Goal: Use online tool/utility: Use online tool/utility

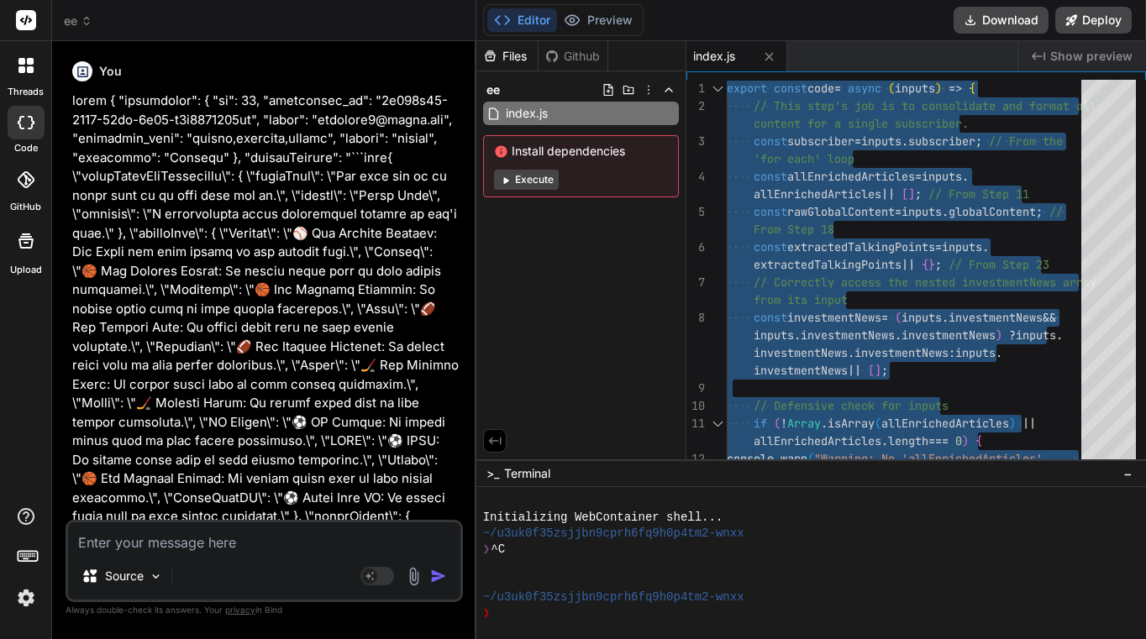
scroll to position [20971, 0]
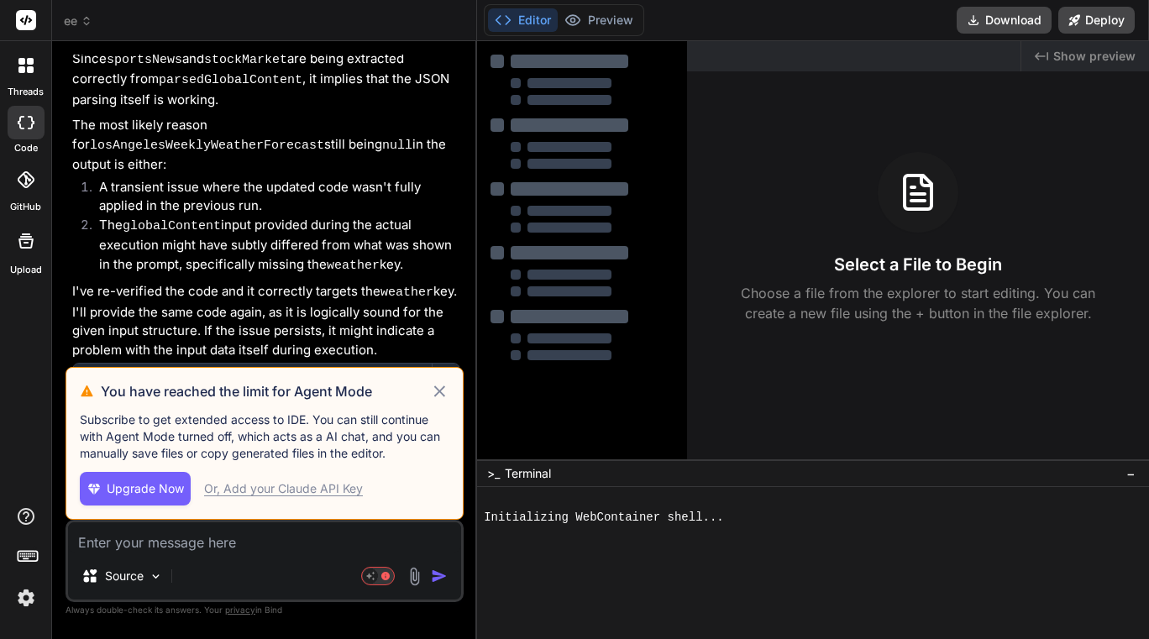
scroll to position [19689, 0]
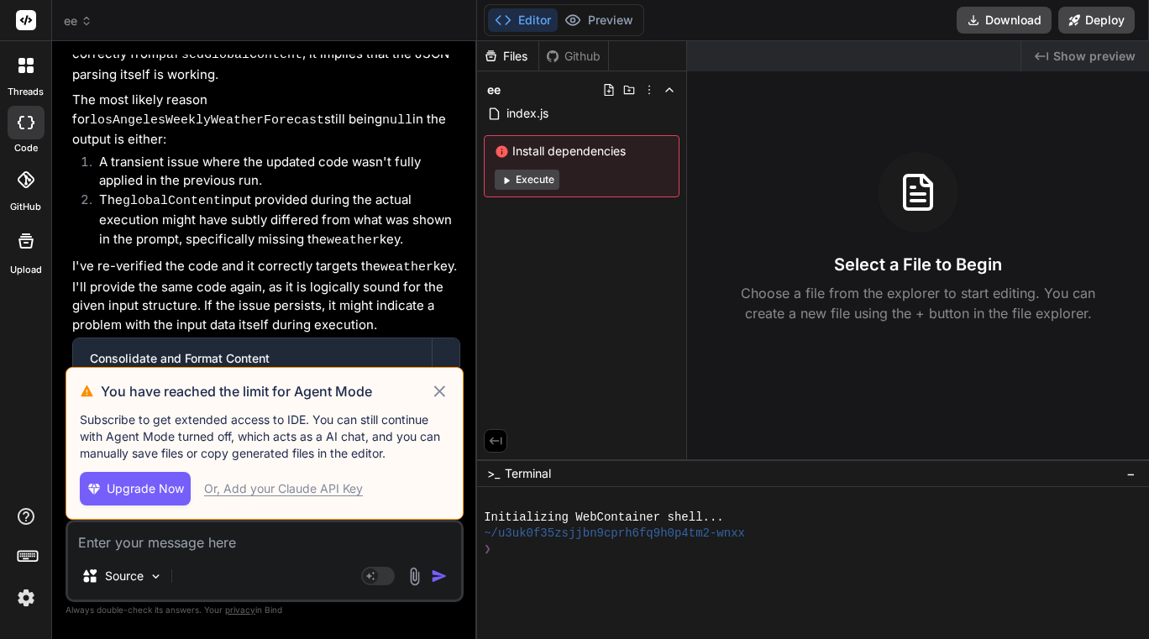
click at [442, 391] on icon at bounding box center [439, 391] width 19 height 20
type textarea "x"
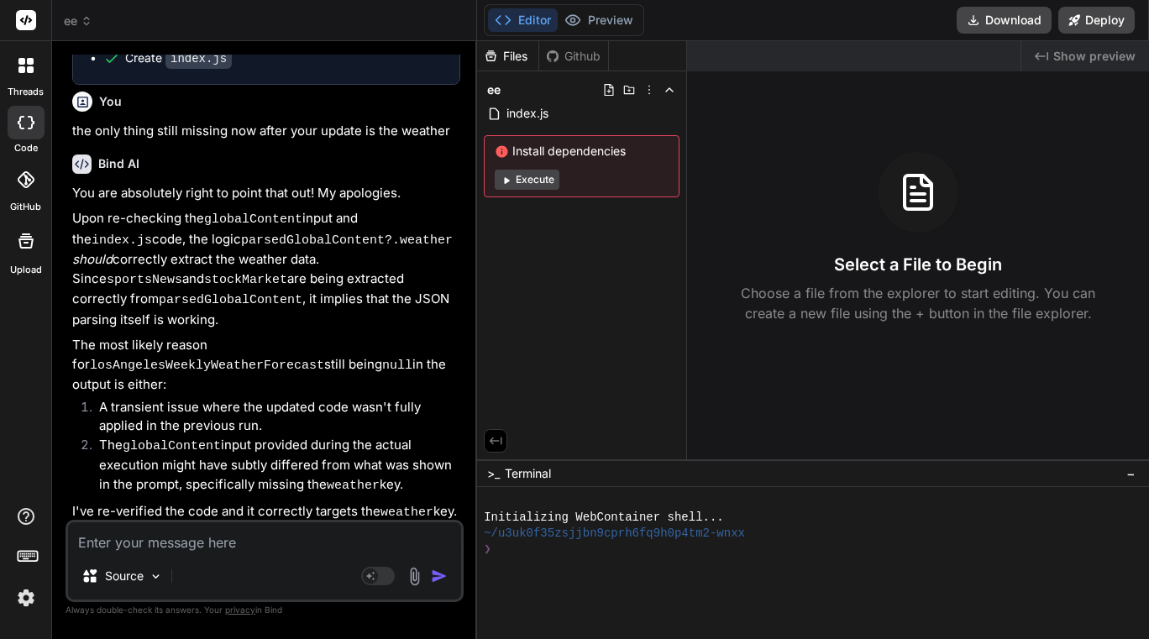
scroll to position [19437, 0]
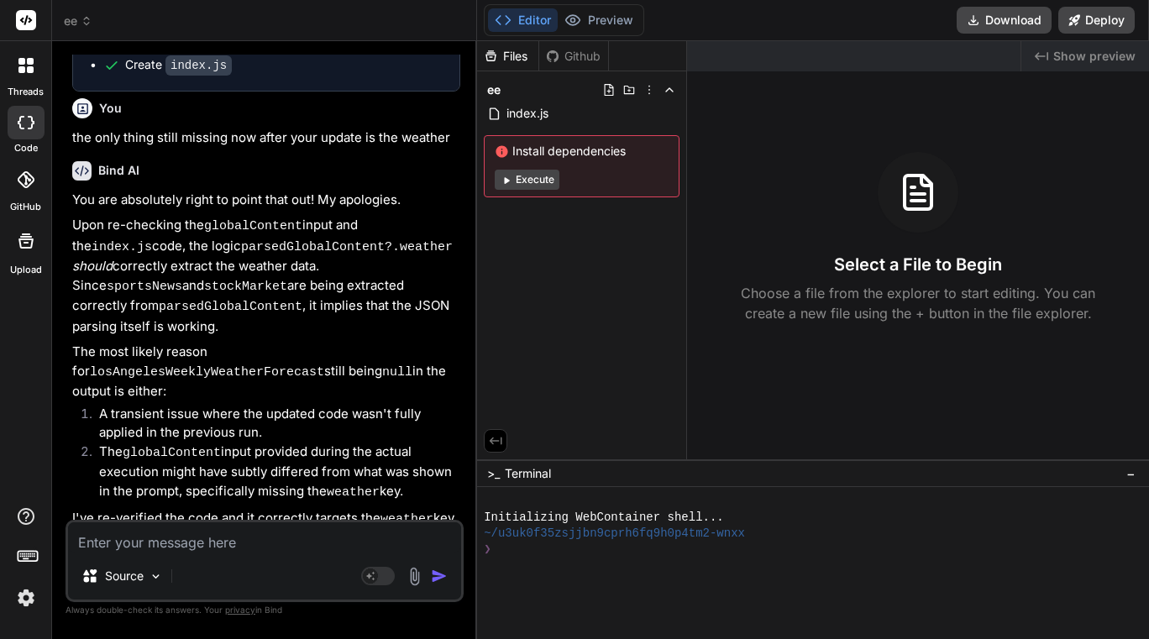
click at [82, 24] on icon at bounding box center [87, 21] width 12 height 12
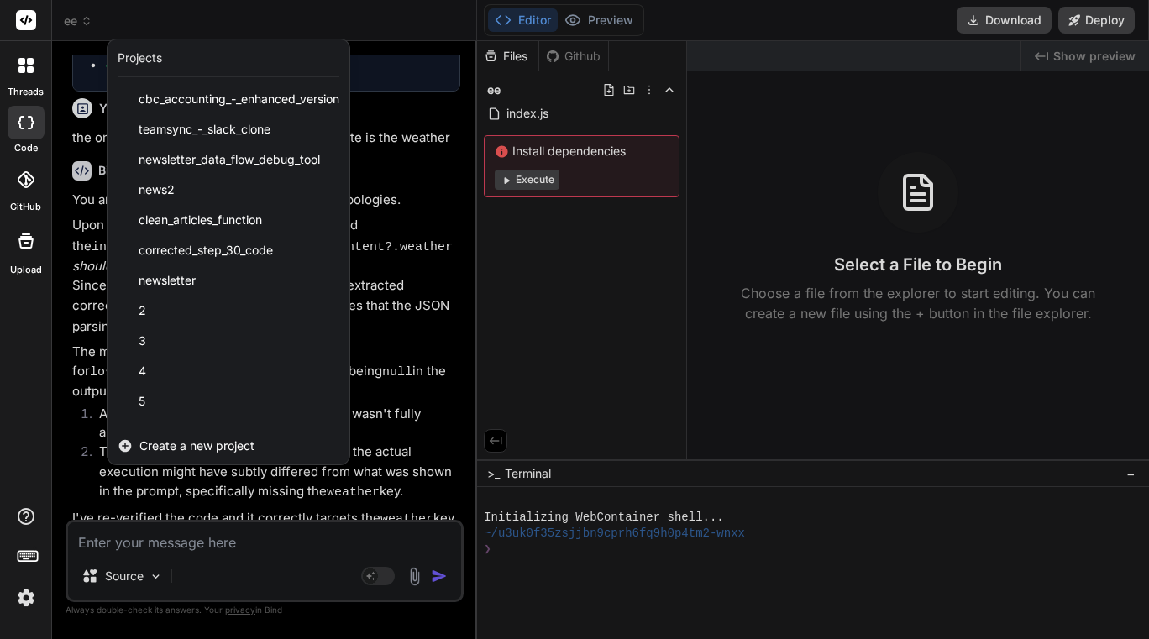
click at [226, 443] on span "Create a new project" at bounding box center [196, 446] width 115 height 17
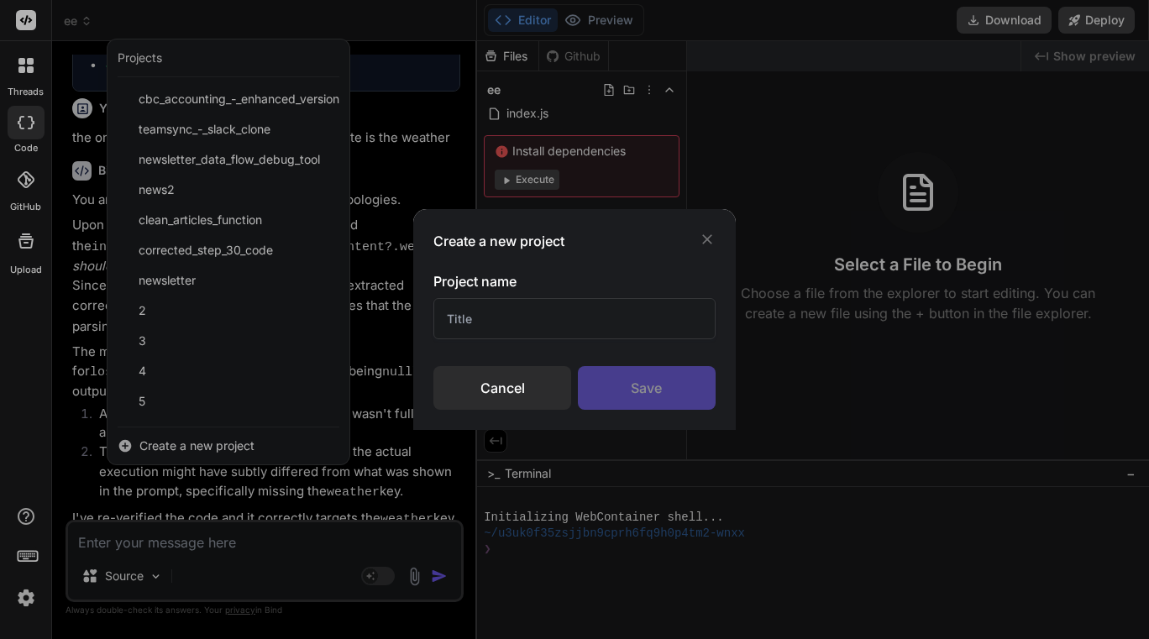
click at [602, 313] on input "text" at bounding box center [573, 318] width 281 height 41
type input "00"
click at [651, 372] on div "Save" at bounding box center [647, 388] width 138 height 44
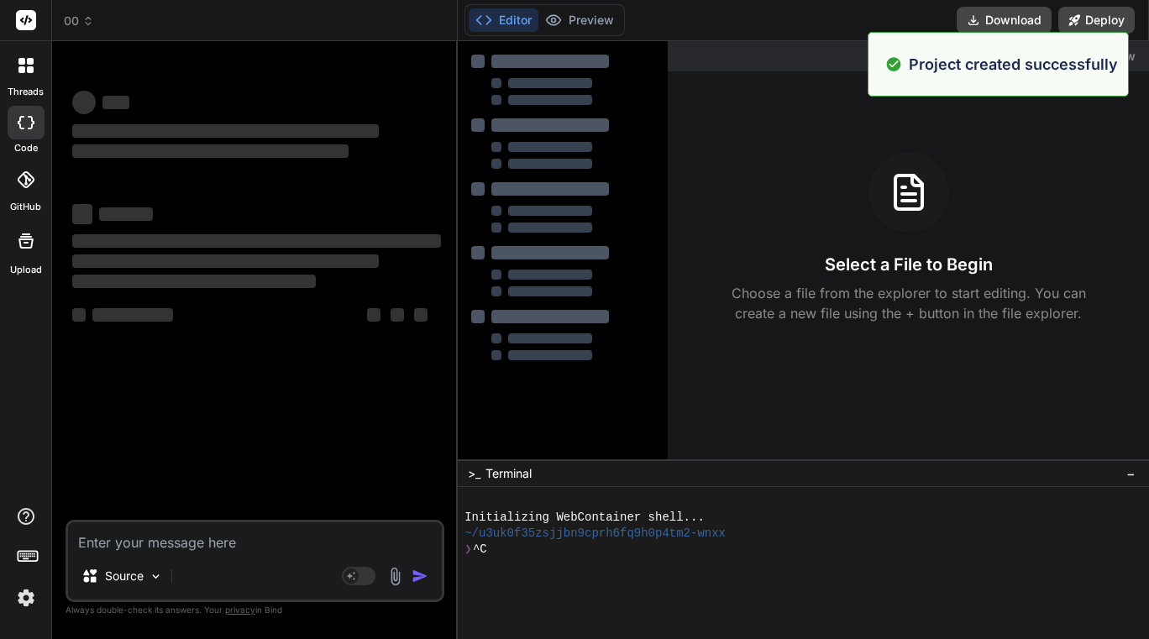
scroll to position [0, 0]
type textarea "x"
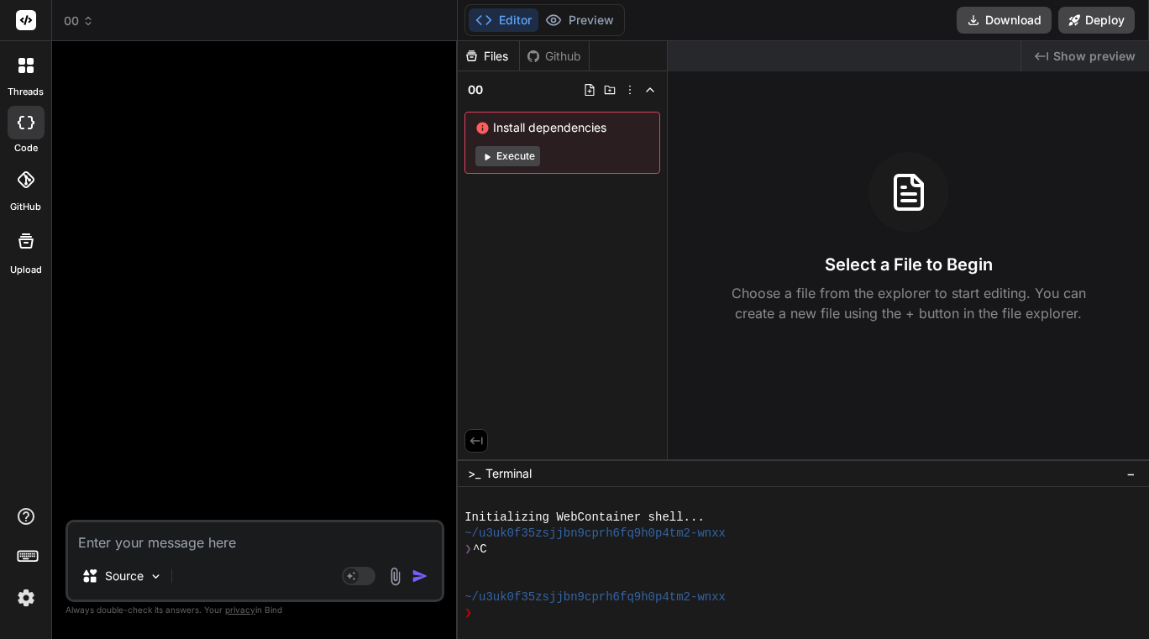
click at [216, 542] on textarea at bounding box center [255, 538] width 374 height 30
type textarea "i"
type textarea "x"
type textarea "ip"
type textarea "x"
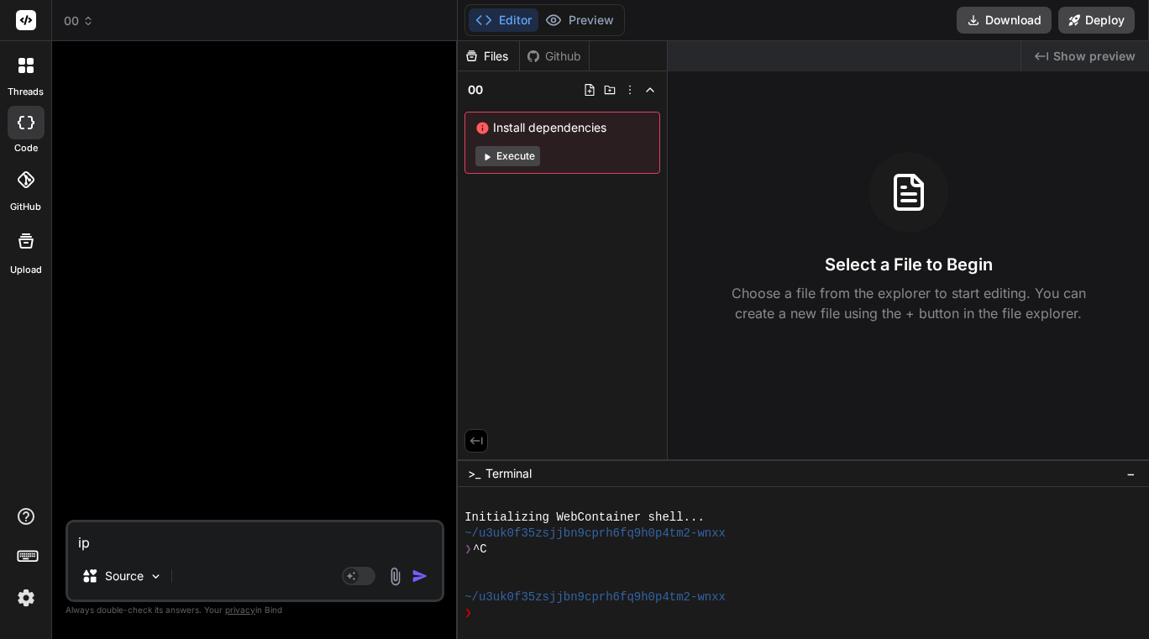
type textarea "ipn"
type textarea "x"
type textarea "ip"
type textarea "x"
type textarea "i"
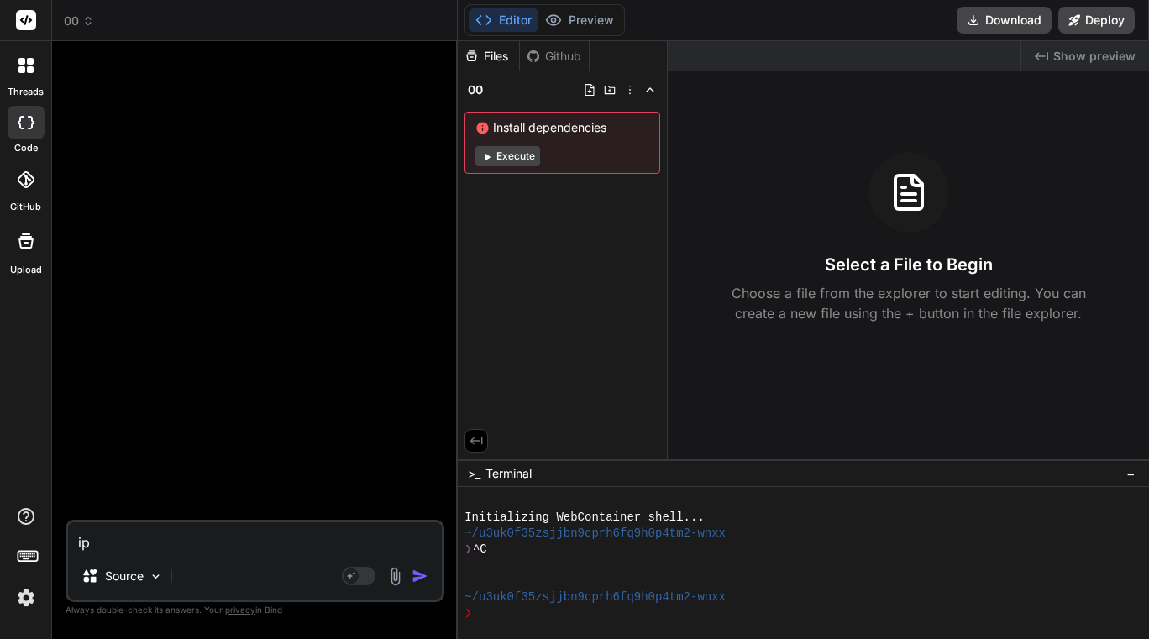
type textarea "x"
type textarea "in"
type textarea "x"
type textarea "inp"
type textarea "x"
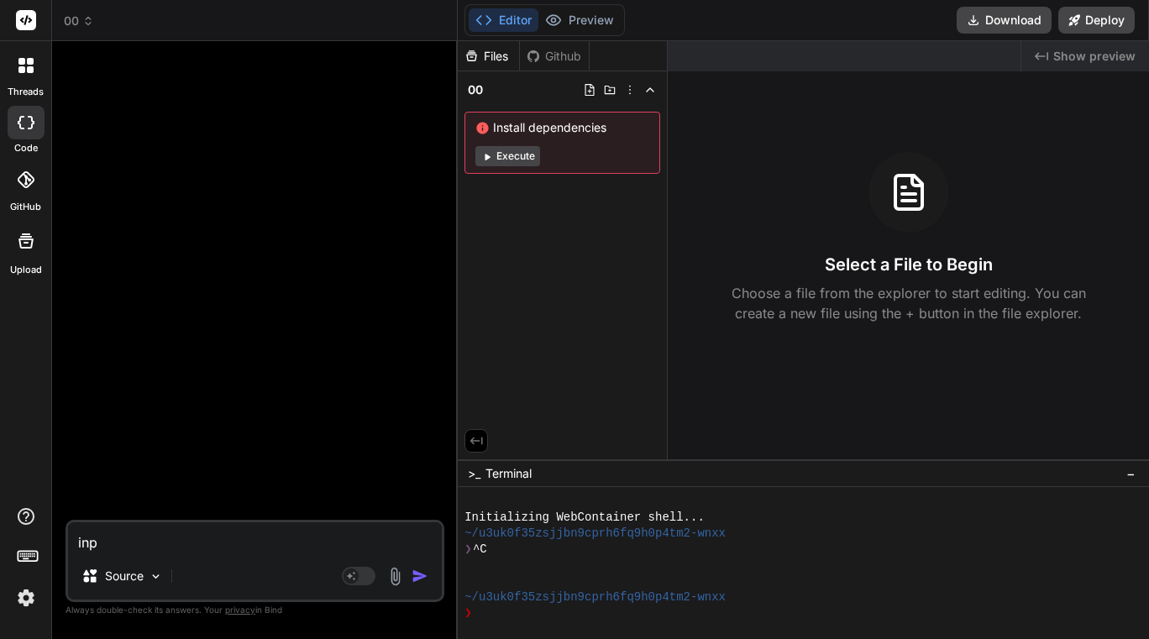
type textarea "inpu"
type textarea "x"
type textarea "input"
type textarea "x"
type textarea "input"
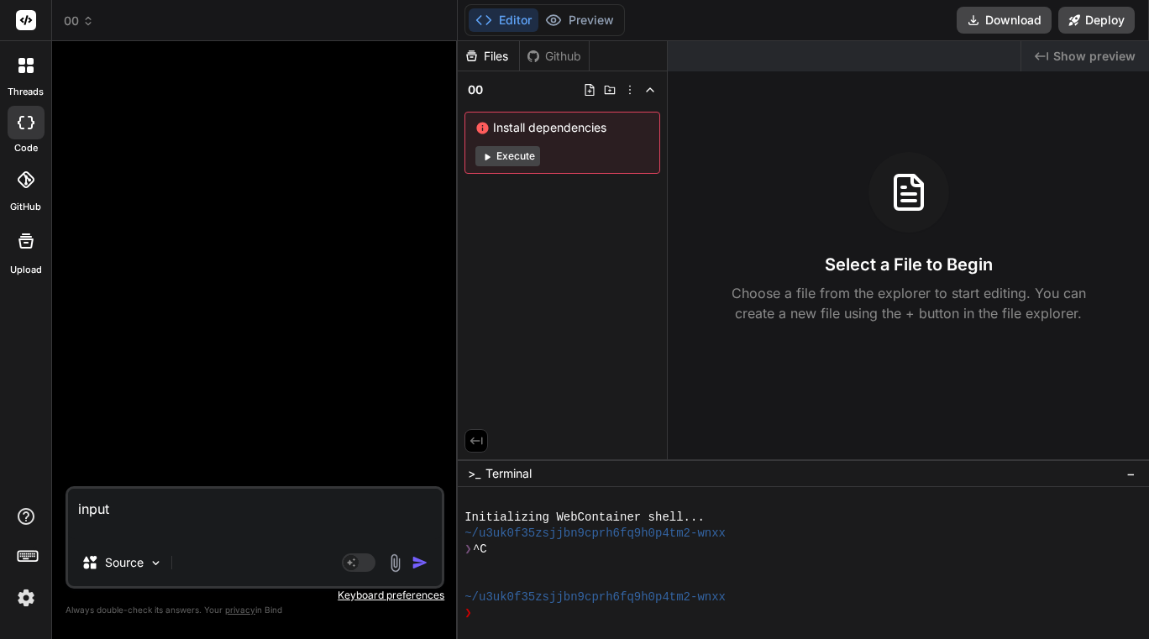
type textarea "x"
type textarea "input"
type textarea "x"
type textarea "input"
type textarea "x"
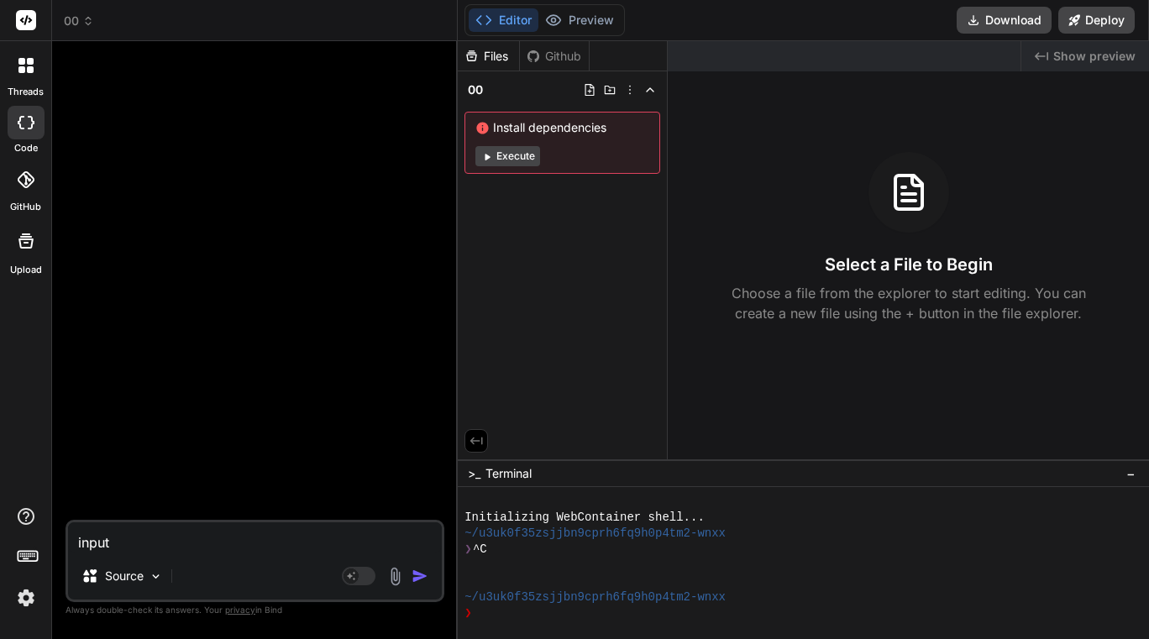
type textarea "inpu"
type textarea "x"
type textarea "inp"
type textarea "x"
type textarea "in"
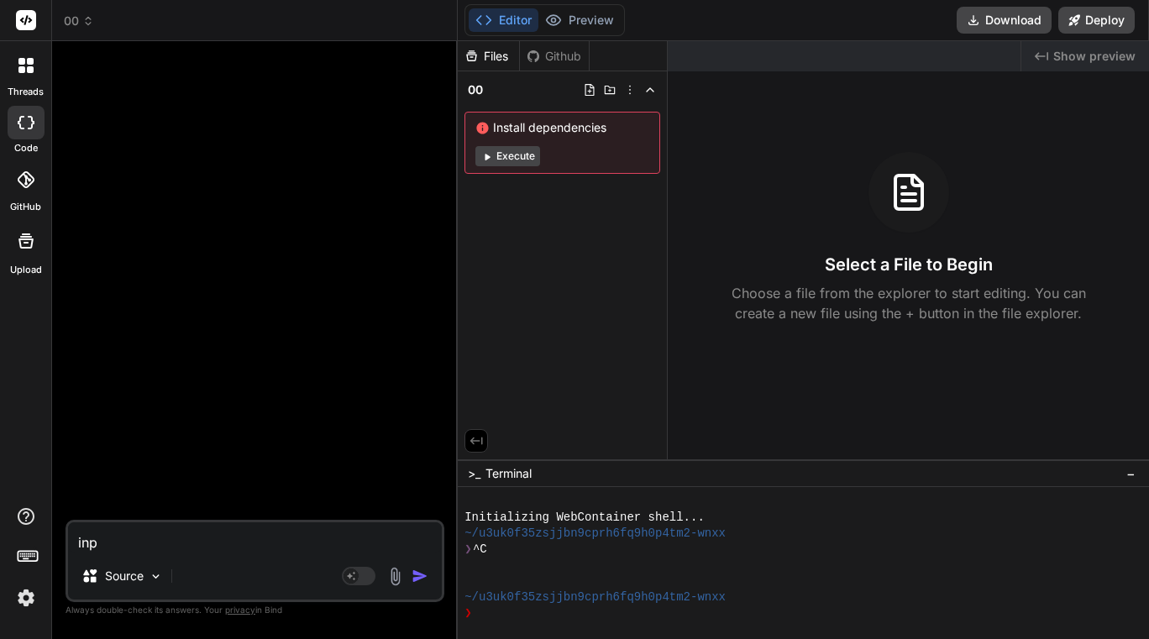
type textarea "x"
type textarea "i"
type textarea "x"
type textarea "t"
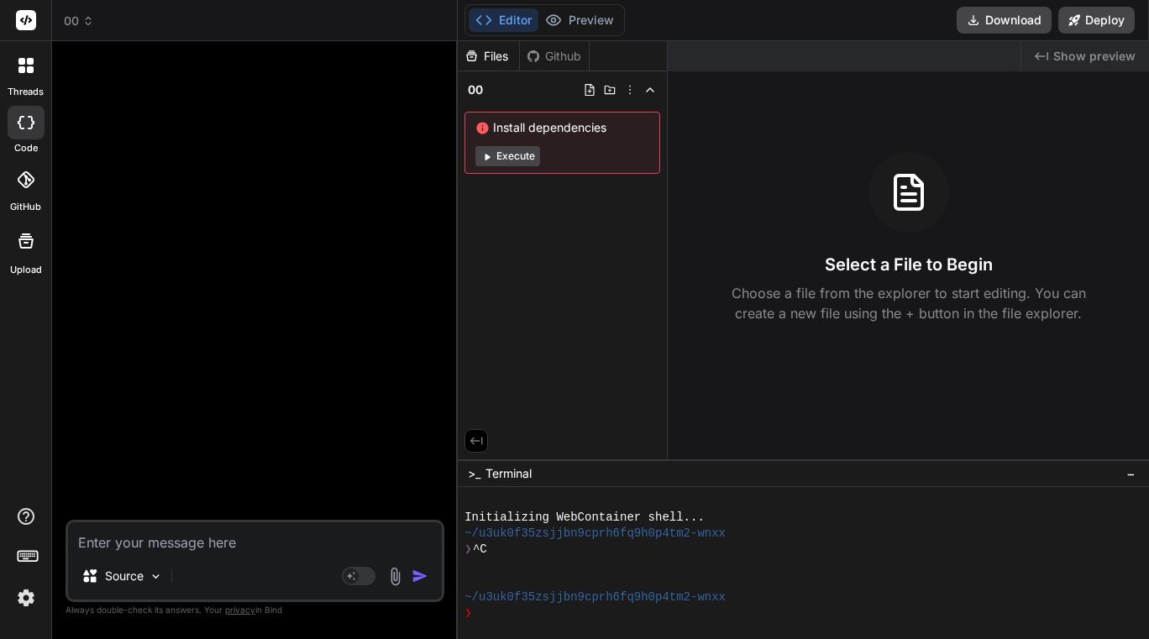
type textarea "x"
type textarea "th"
type textarea "x"
type textarea "thi"
type textarea "x"
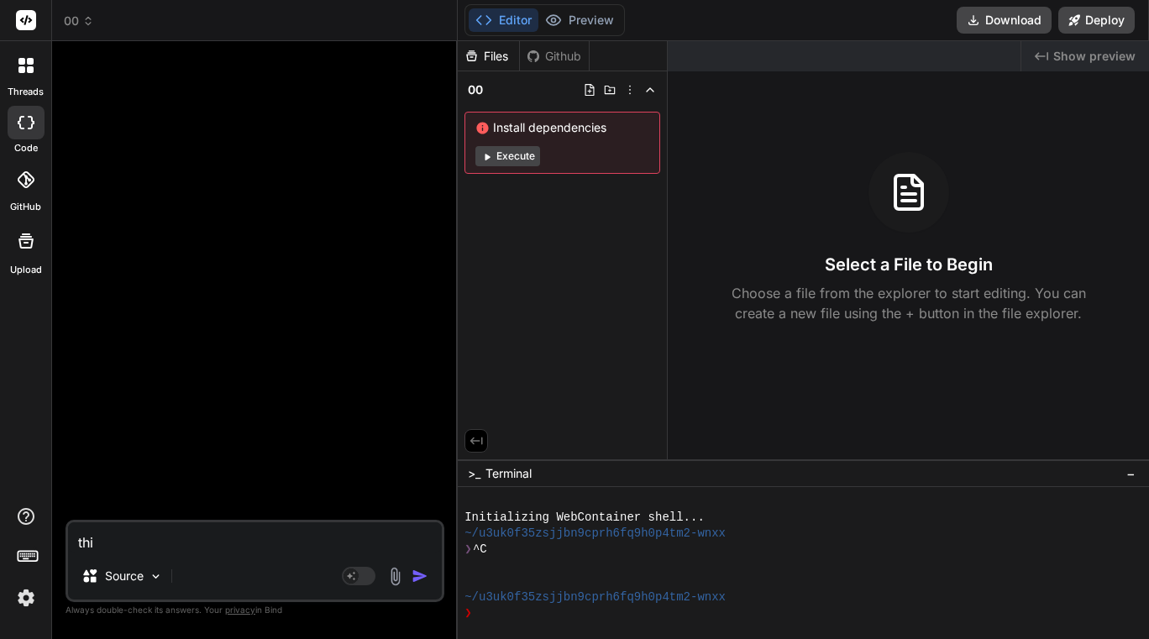
type textarea "this"
type textarea "x"
type textarea "this"
type textarea "x"
type textarea "this c"
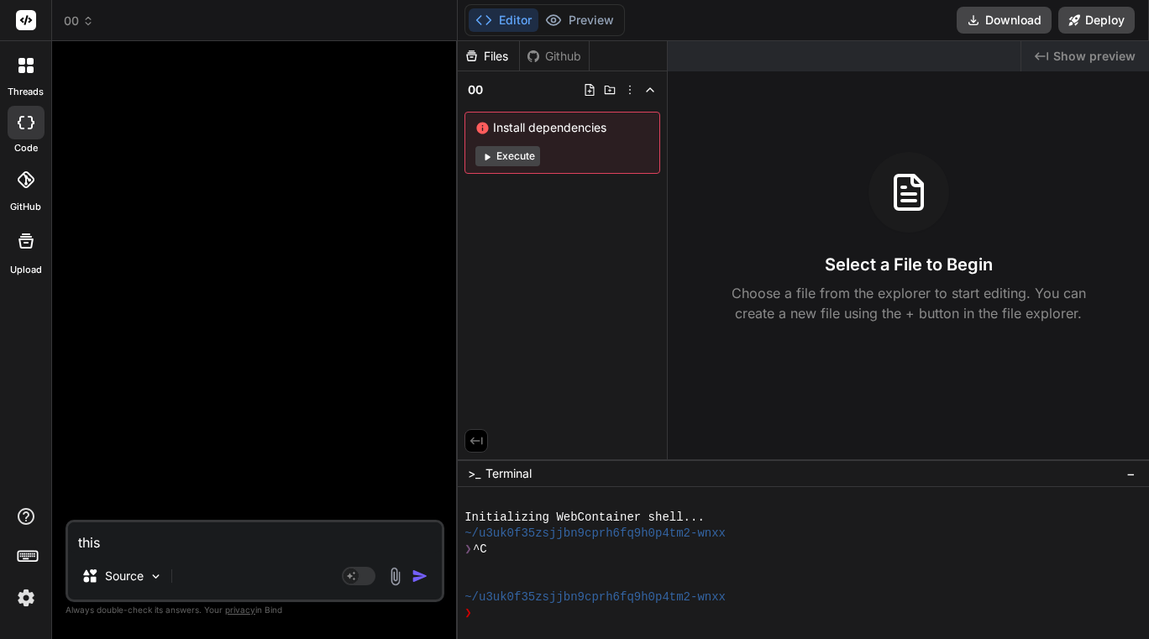
type textarea "x"
type textarea "this co"
type textarea "x"
type textarea "this cod"
type textarea "x"
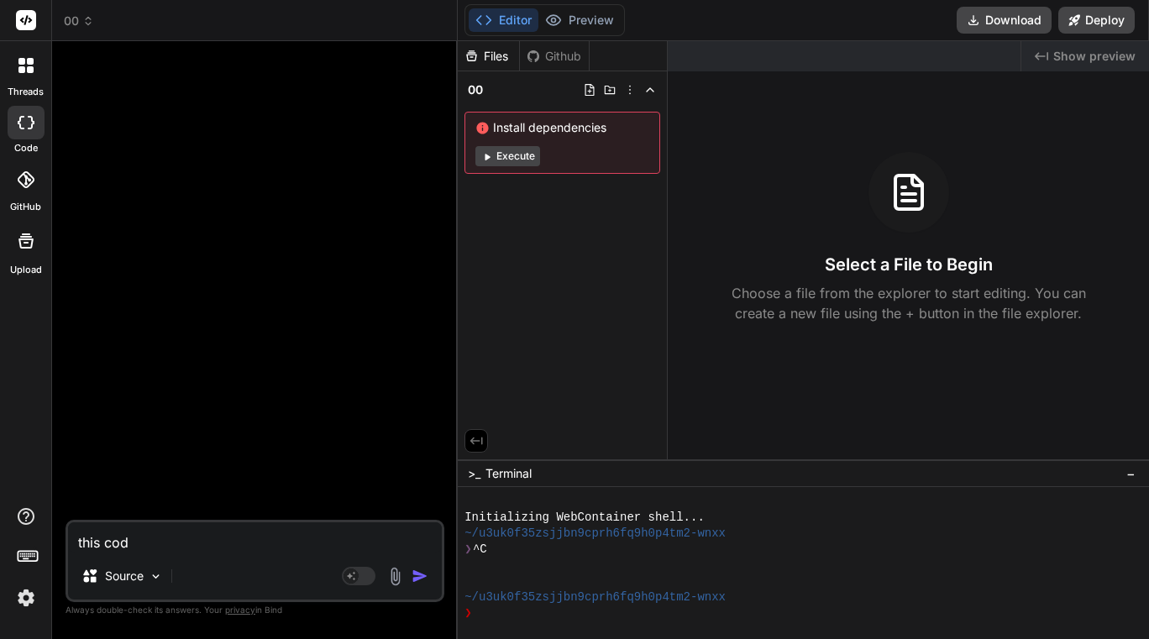
type textarea "this code"
type textarea "x"
type textarea "this code"
type textarea "x"
type textarea "this code i"
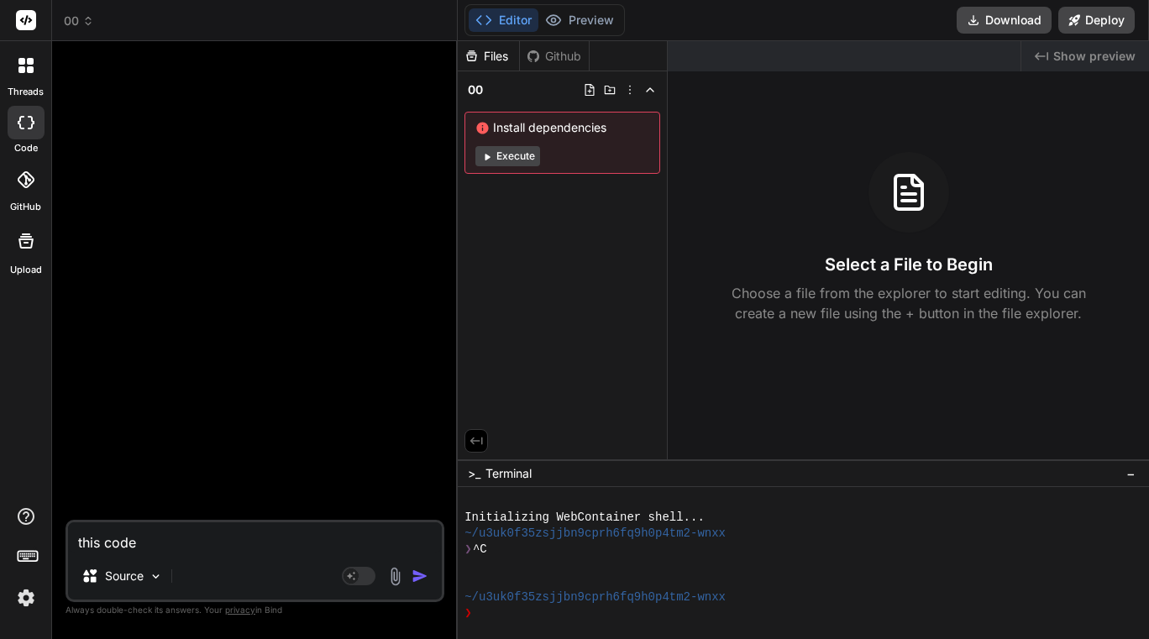
type textarea "x"
type textarea "this code is"
type textarea "x"
type textarea "this code isn"
type textarea "x"
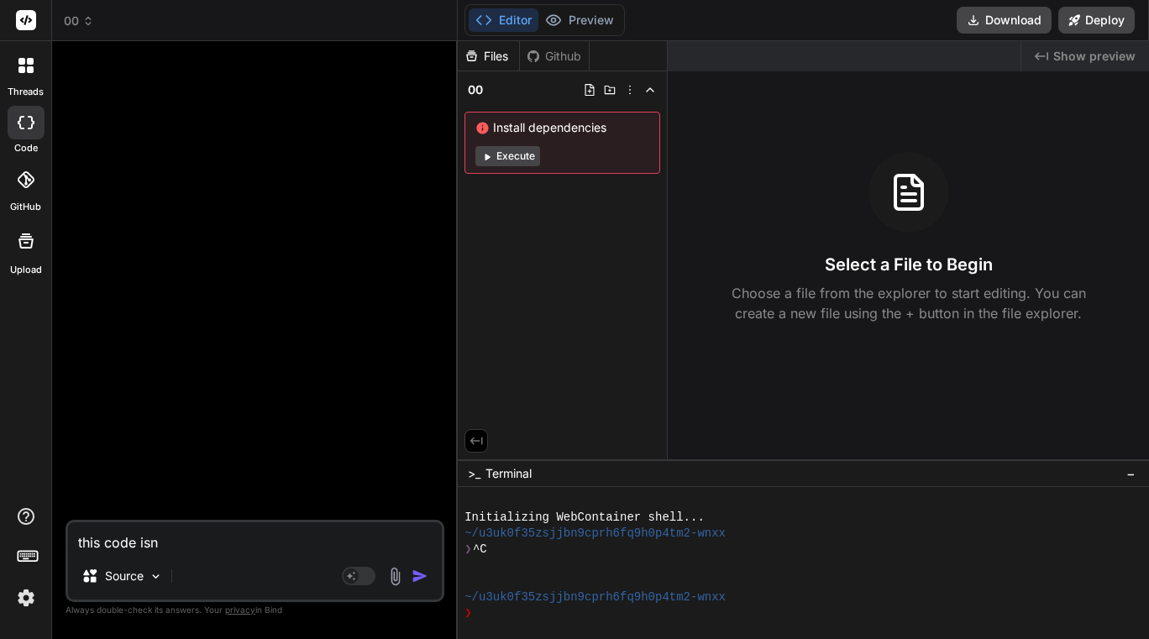
type textarea "this code isnt"
type textarea "x"
type textarea "this code isnt"
type textarea "x"
type textarea "this code isnt g"
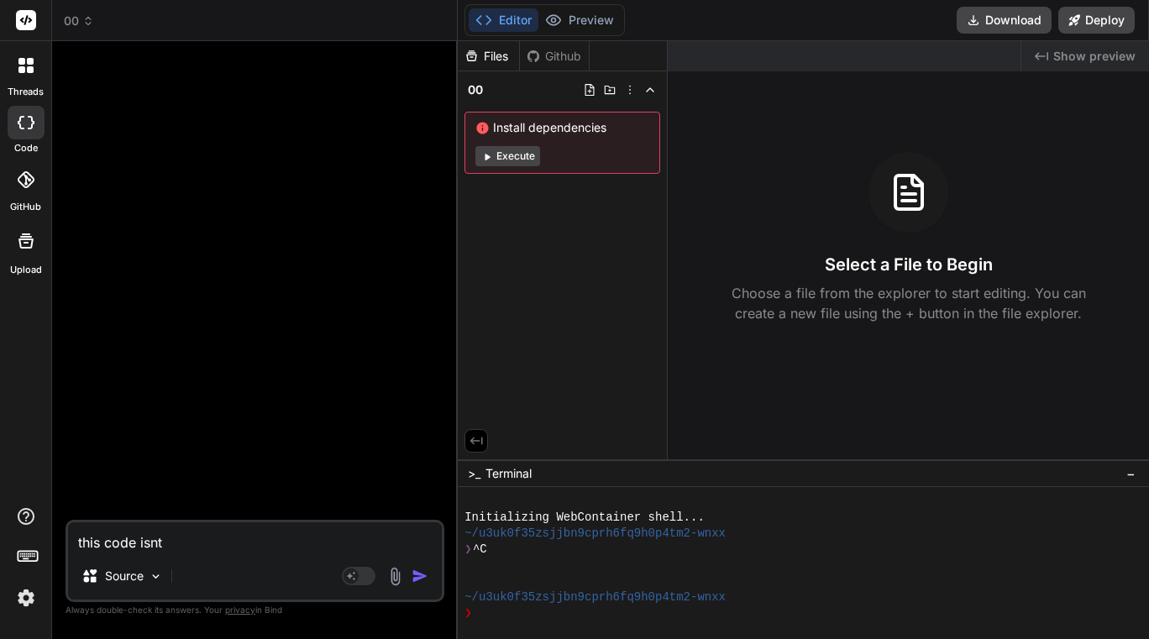
type textarea "x"
type textarea "this code isnt ge"
type textarea "x"
type textarea "this code isnt get"
type textarea "x"
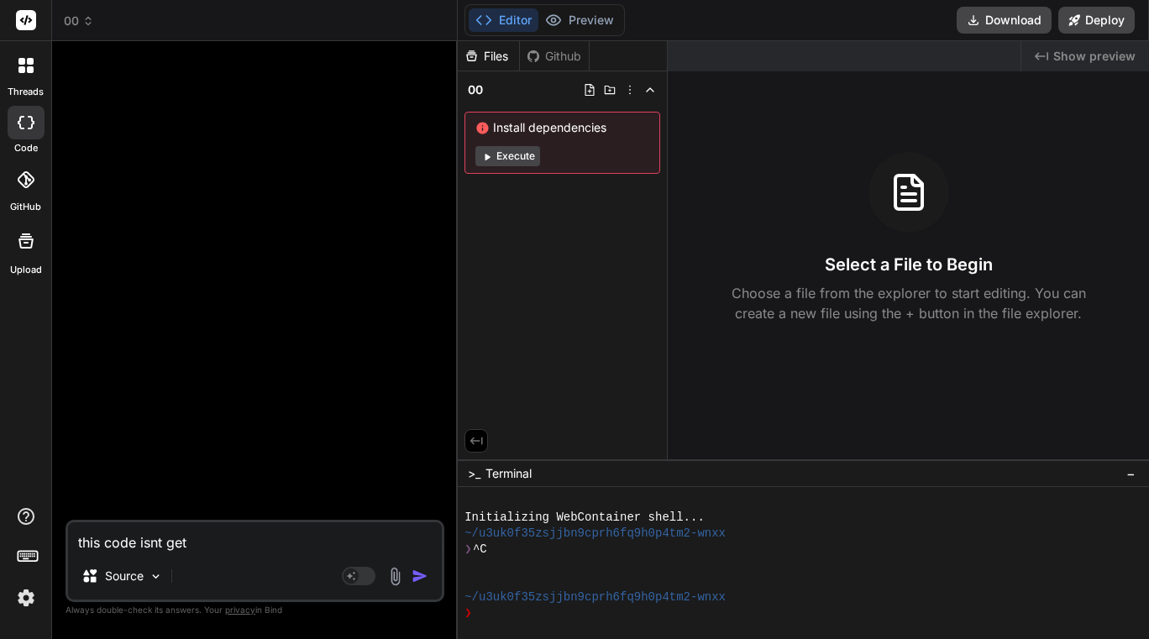
type textarea "this code isnt gett"
type textarea "x"
type textarea "this code isnt getti"
type textarea "x"
type textarea "this code isnt gettin"
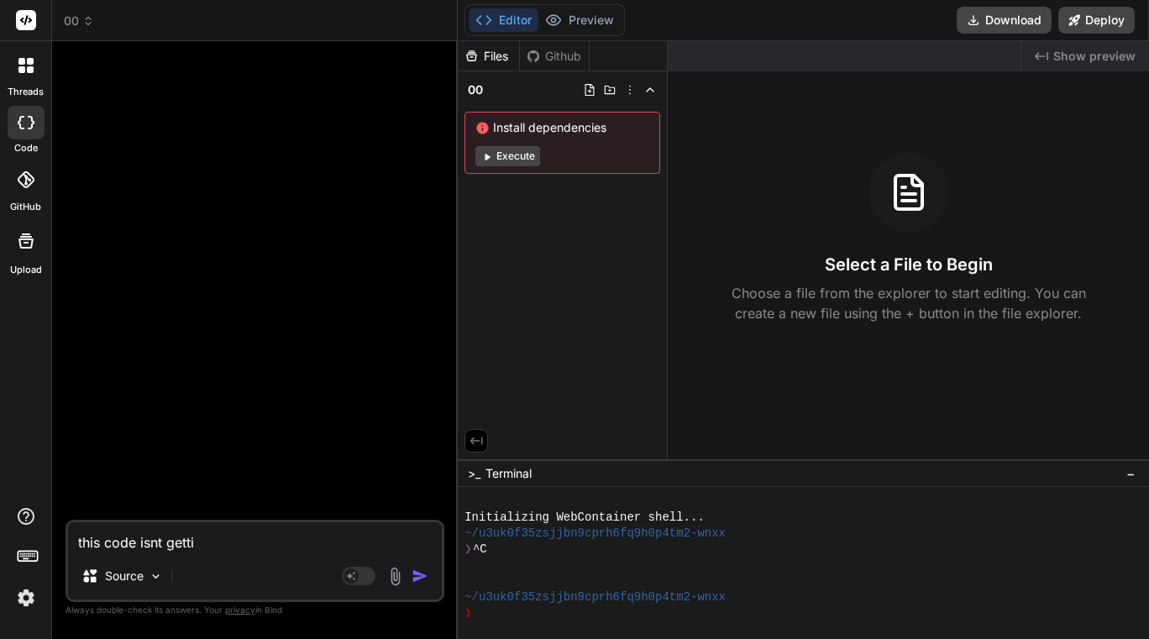
type textarea "x"
type textarea "this code isnt getting"
type textarea "x"
type textarea "this code isnt getting"
type textarea "x"
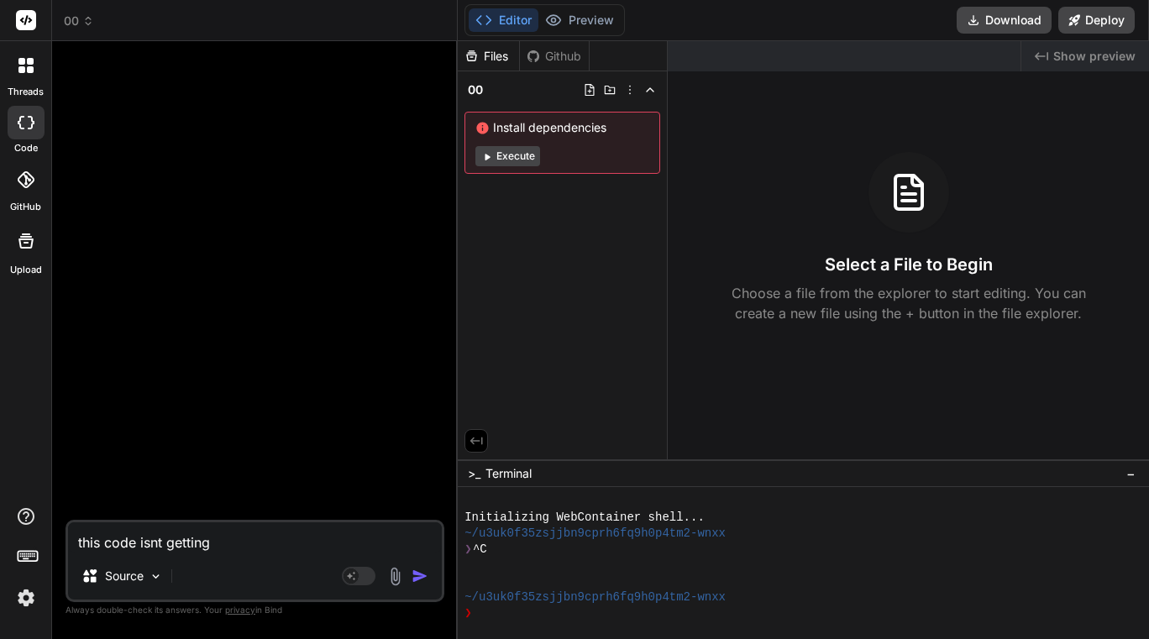
type textarea "this code isnt getting t"
type textarea "x"
type textarea "this code isnt getting th"
type textarea "x"
type textarea "this code isnt getting the"
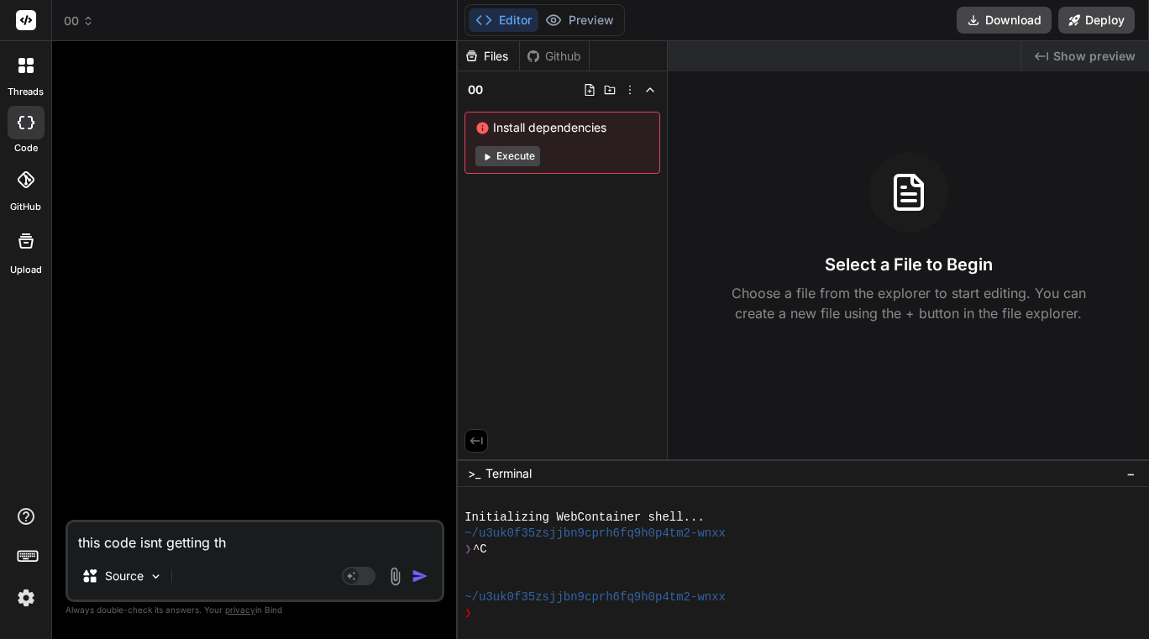
type textarea "x"
type textarea "this code isnt getting the"
type textarea "x"
type textarea "this code isnt getting the w"
type textarea "x"
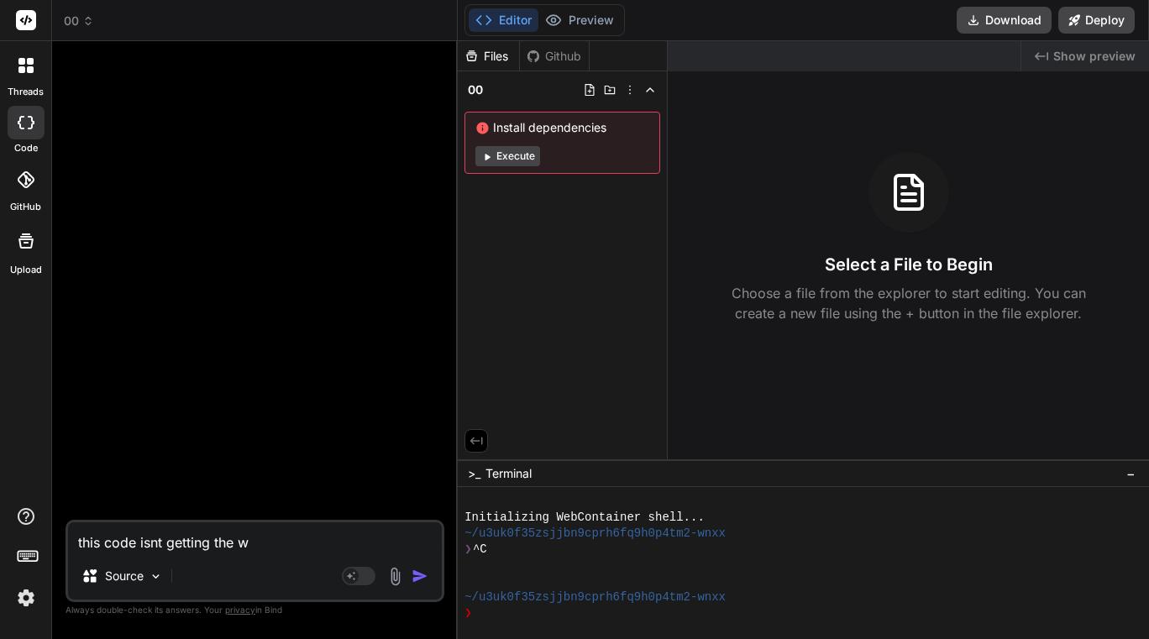
type textarea "this code isnt getting the we"
type textarea "x"
type textarea "this code isnt getting the wea"
type textarea "x"
type textarea "this code isnt getting the weat"
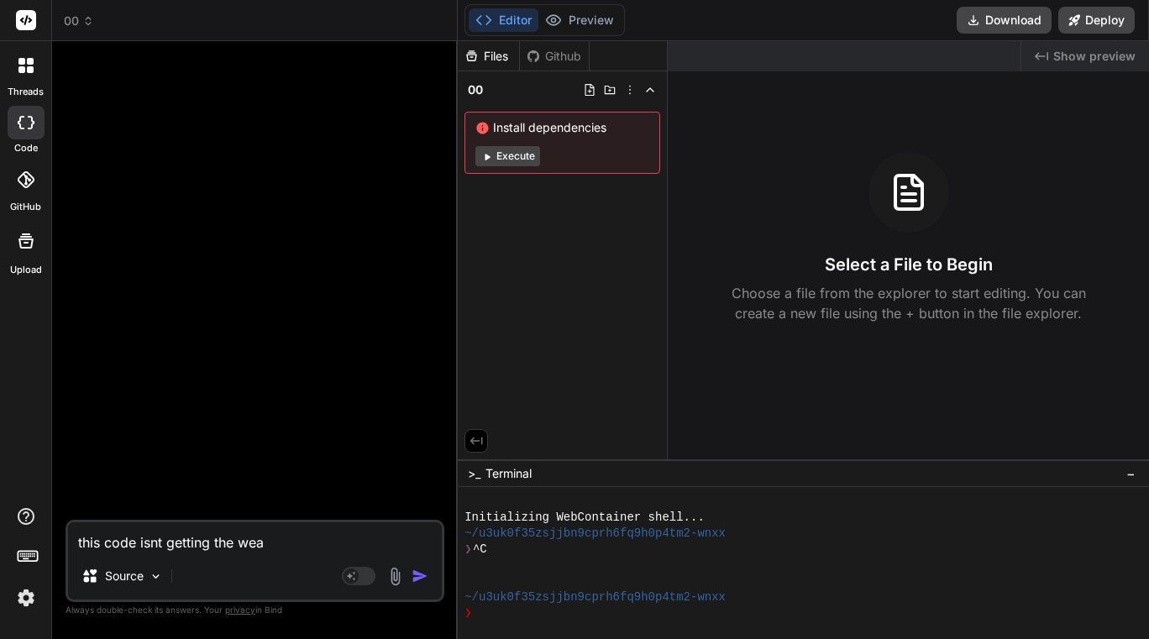
type textarea "x"
type textarea "this code isnt getting the weath"
type textarea "x"
type textarea "this code isnt getting the weathe"
type textarea "x"
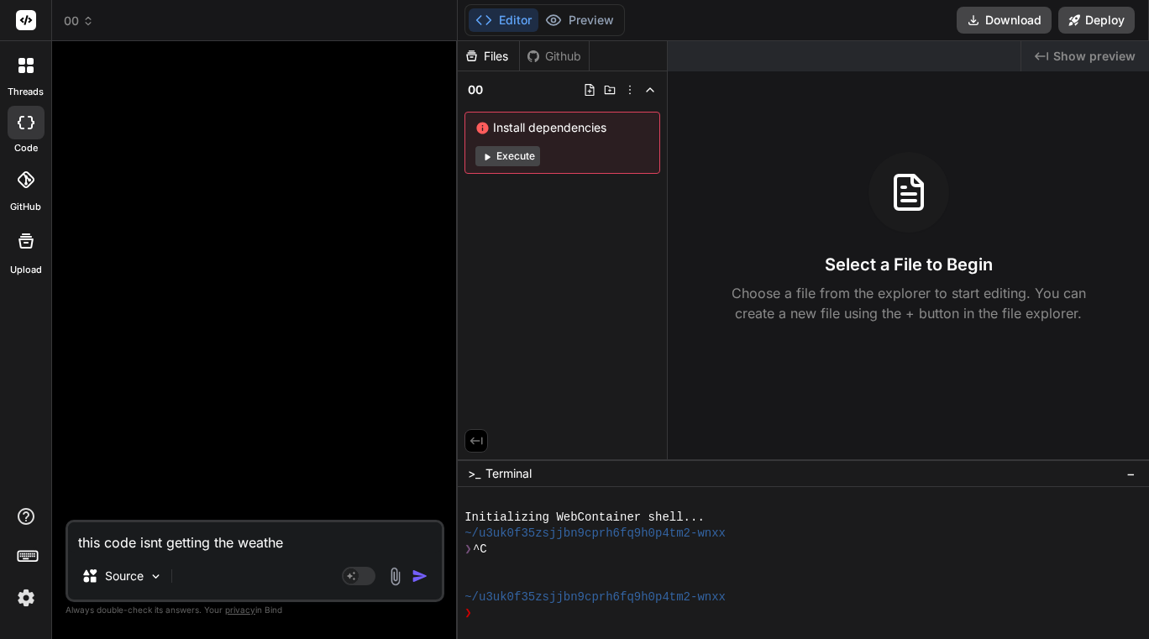
type textarea "this code isnt getting the weather"
type textarea "x"
type textarea "this code isnt getting the weather"
type textarea "x"
type textarea "this code isnt getting the weather v"
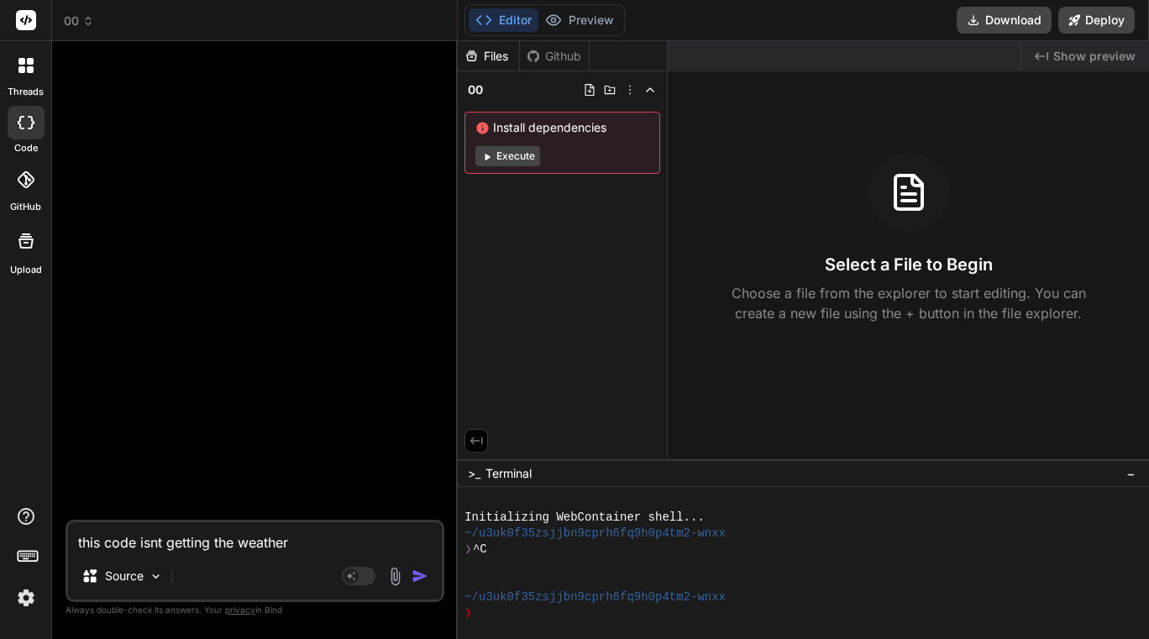
type textarea "x"
type textarea "this code isnt getting the weather va"
type textarea "x"
type textarea "this code isnt getting the weather var"
type textarea "x"
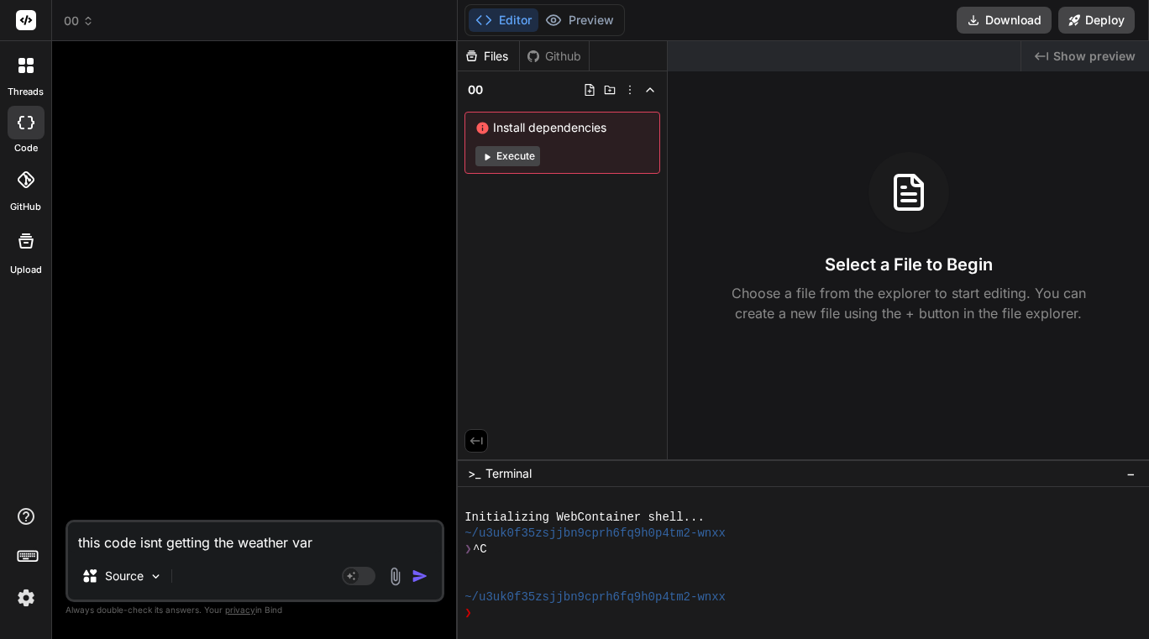
type textarea "this code isnt getting the weather vari"
type textarea "x"
type textarea "this code isnt getting the weather varia"
type textarea "x"
type textarea "this code isnt getting the weather variab"
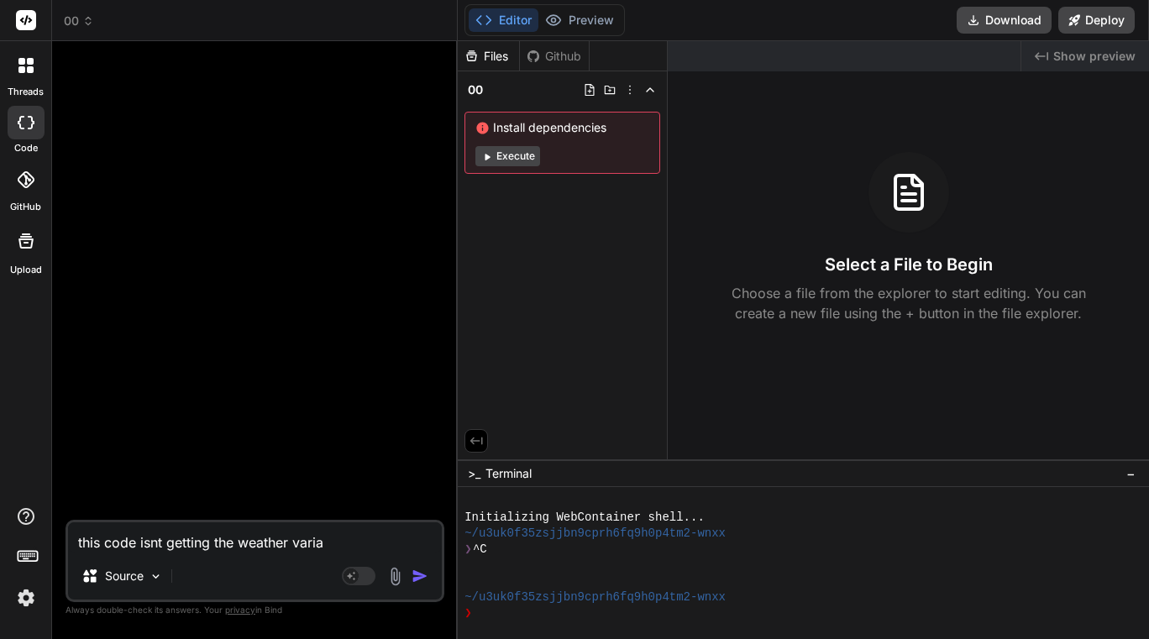
type textarea "x"
type textarea "this code isnt getting the weather variabl"
type textarea "x"
type textarea "this code isnt getting the weather variable"
type textarea "x"
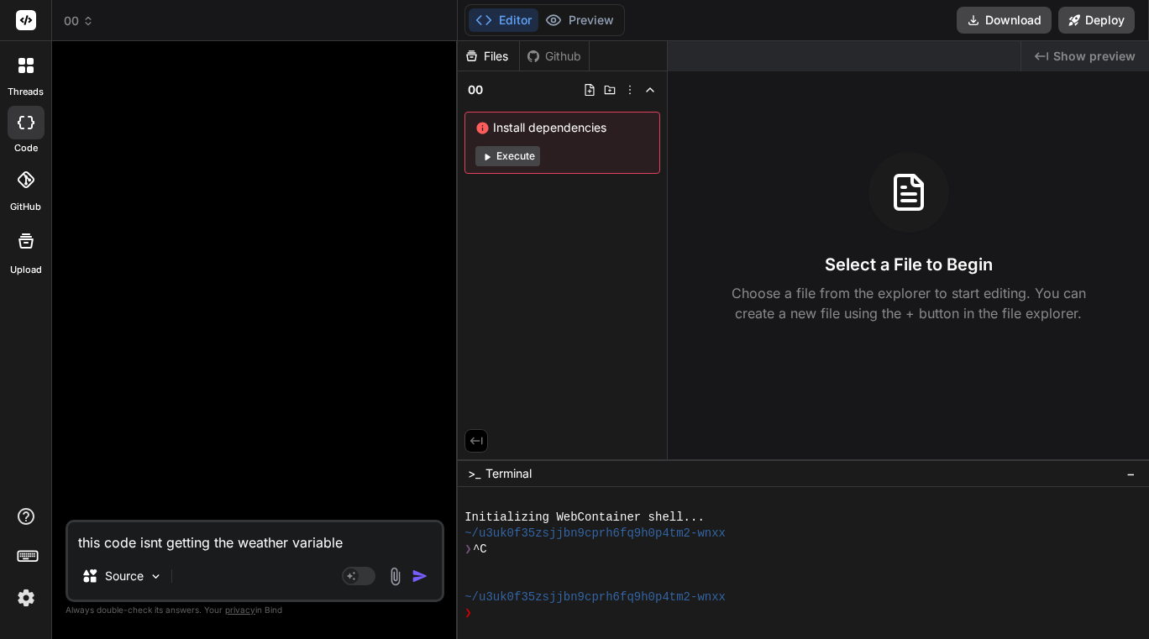
type textarea "this code isnt getting the weather variable"
type textarea "x"
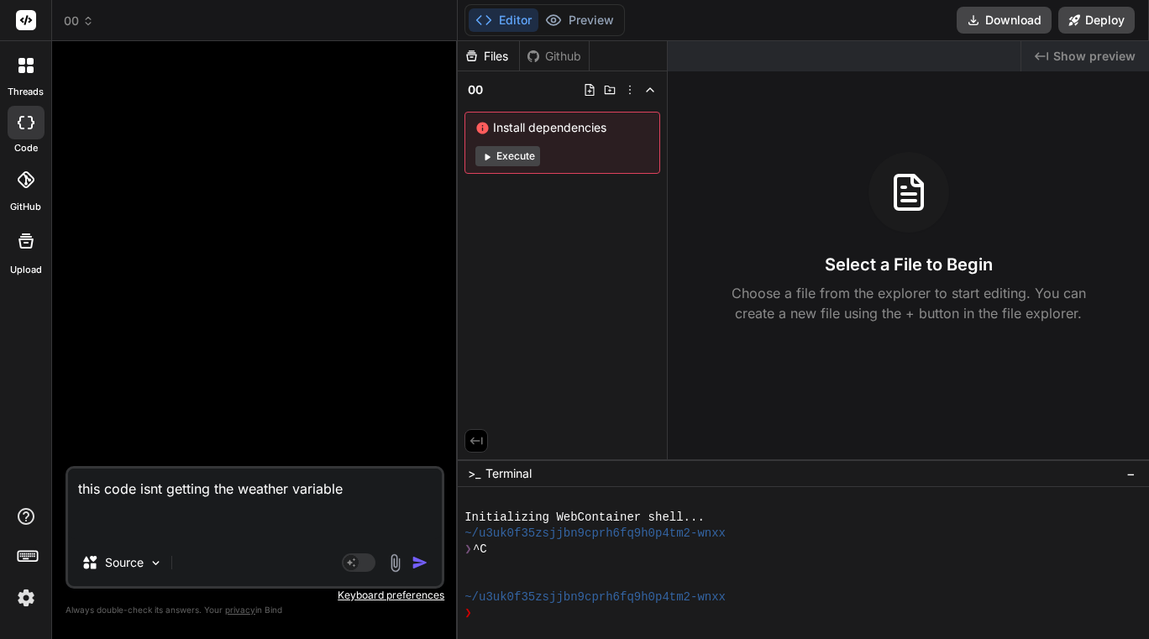
paste textarea "export const code = async (inputs) => { // This step's job is to consolidate an…"
type textarea "this code isnt getting the weather variable export const code = async (inputs) …"
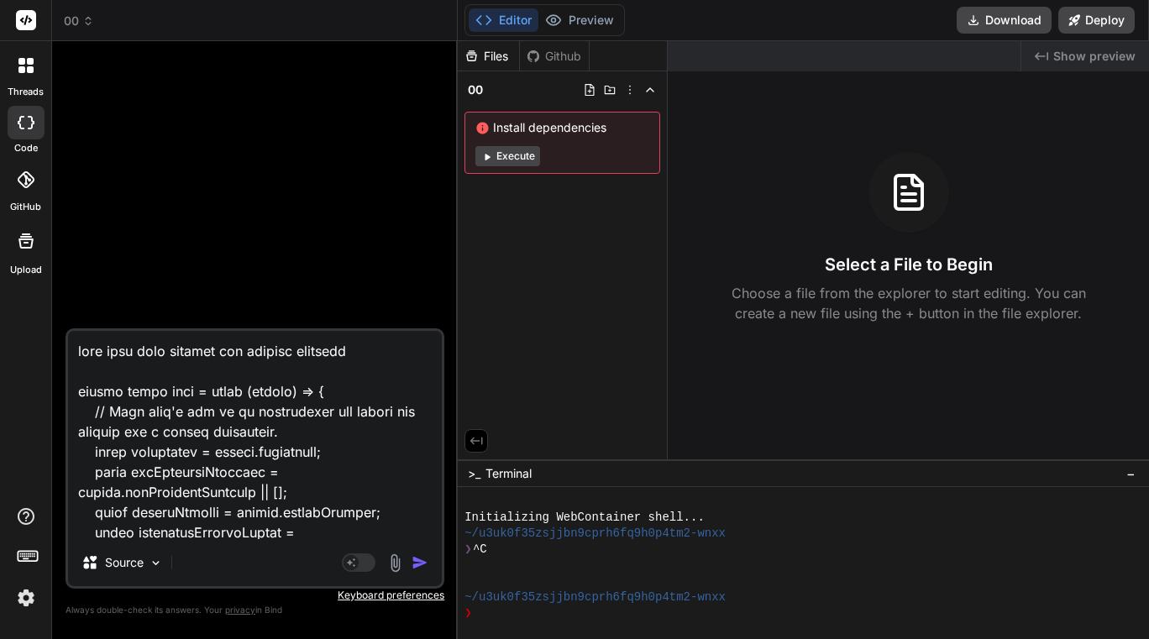
scroll to position [3952, 0]
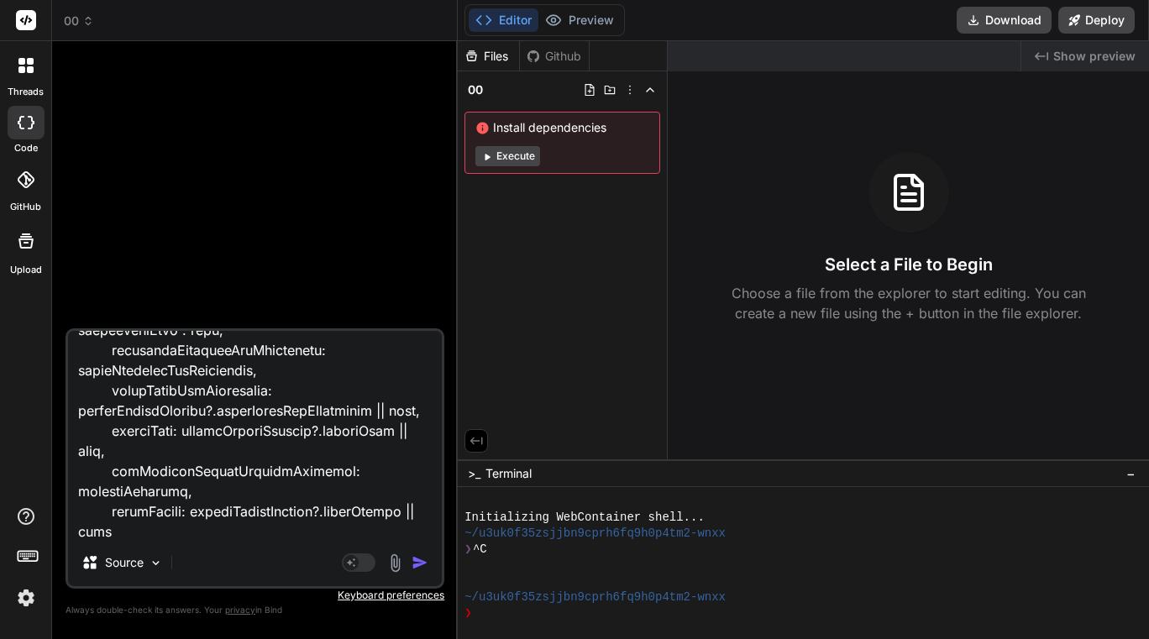
type textarea "x"
type textarea "this code isnt getting the weather variable export const code = async (inputs) …"
type textarea "x"
click at [190, 533] on textarea at bounding box center [255, 435] width 374 height 208
type textarea "this code isnt getting the weather variable export const code = async (inputs) …"
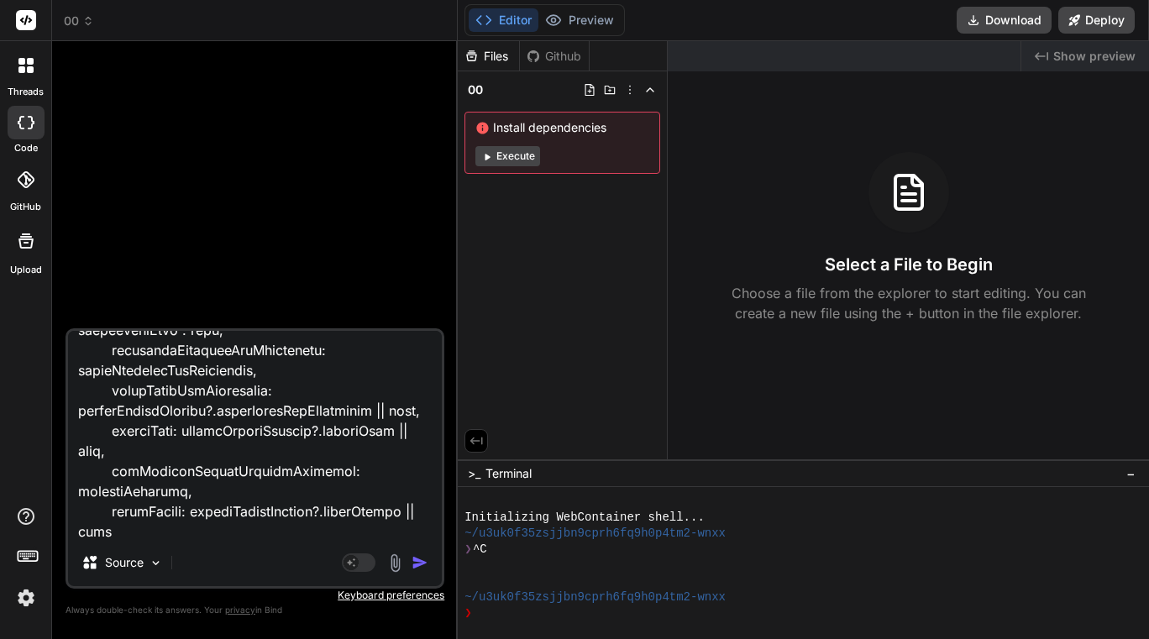
type textarea "x"
type textarea "this code isnt getting the weather variable export const code = async (inputs) …"
type textarea "x"
type textarea "this code isnt getting the weather variable export const code = async (inputs) …"
type textarea "x"
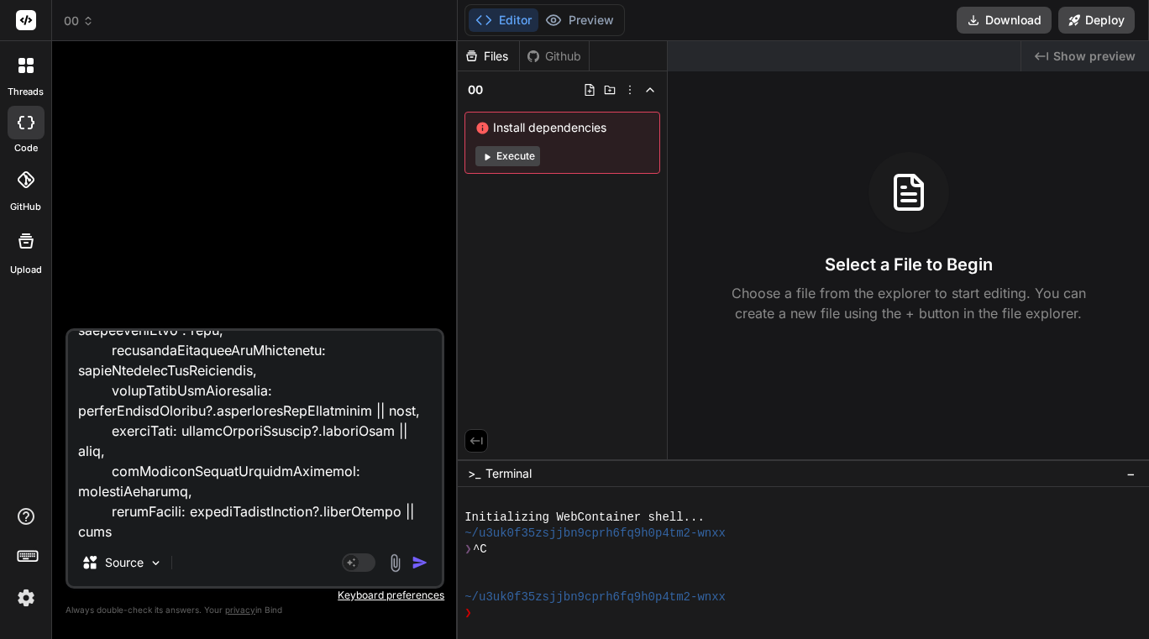
type textarea "this code isnt getting the weather variable export const code = async (inputs) …"
type textarea "x"
type textarea "this code isnt getting the weather variable export const code = async (inputs) …"
type textarea "x"
paste textarea "{ "investmentNews": [ { "organization": "Empower - LACERA & SEIU Local 721 (Cou…"
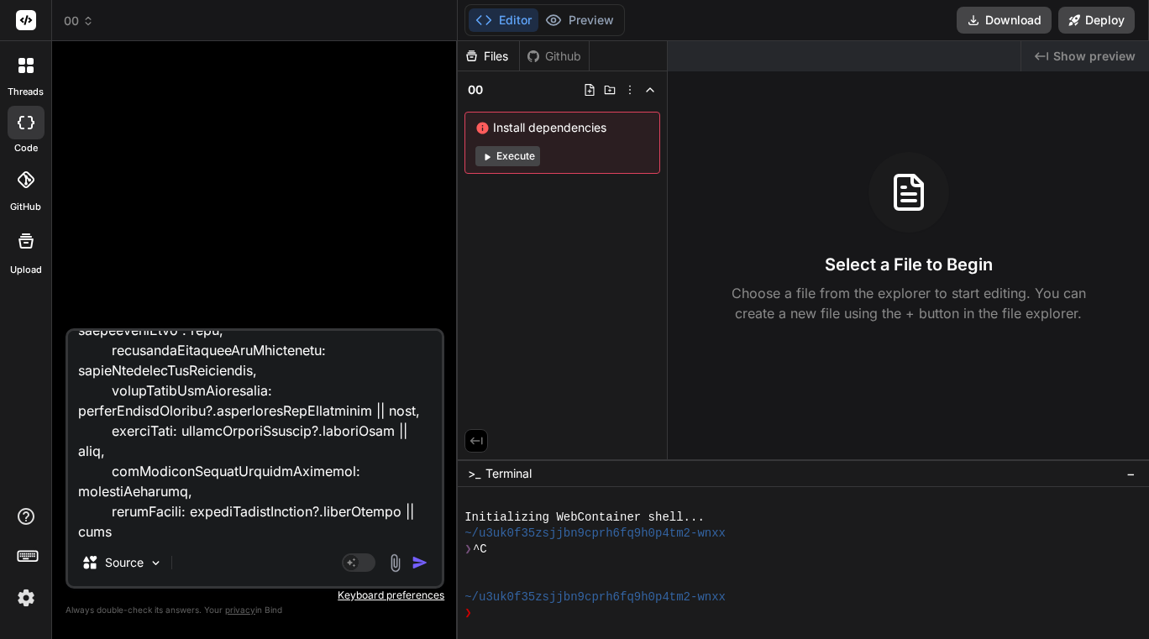
type textarea "this code isnt getting the weather variable export const code = async (inputs) …"
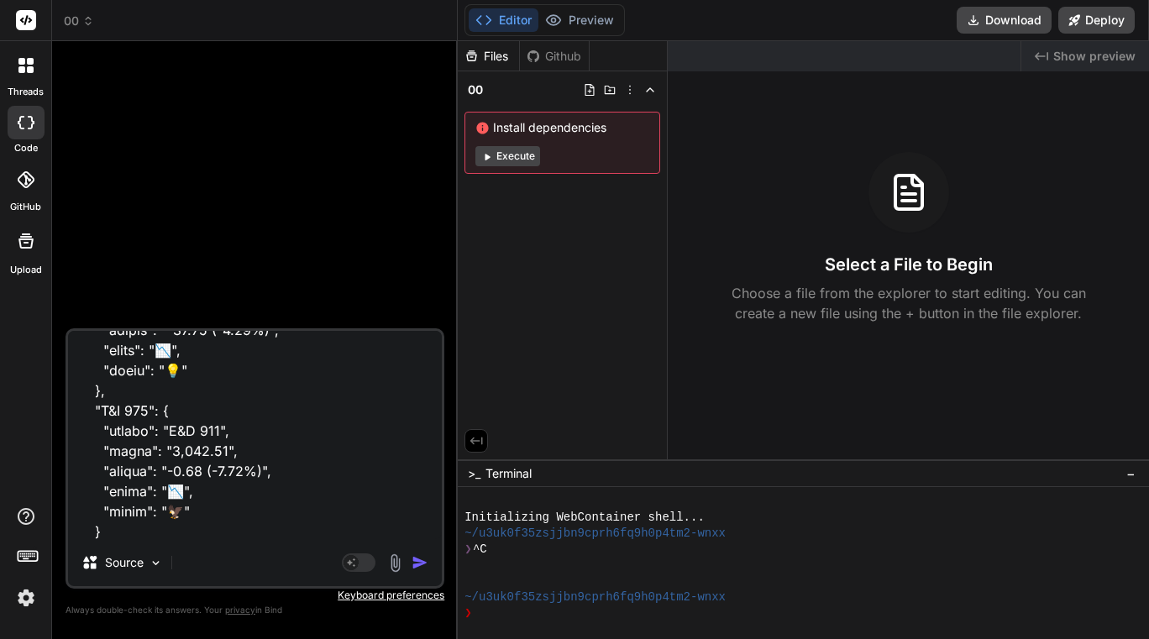
type textarea "x"
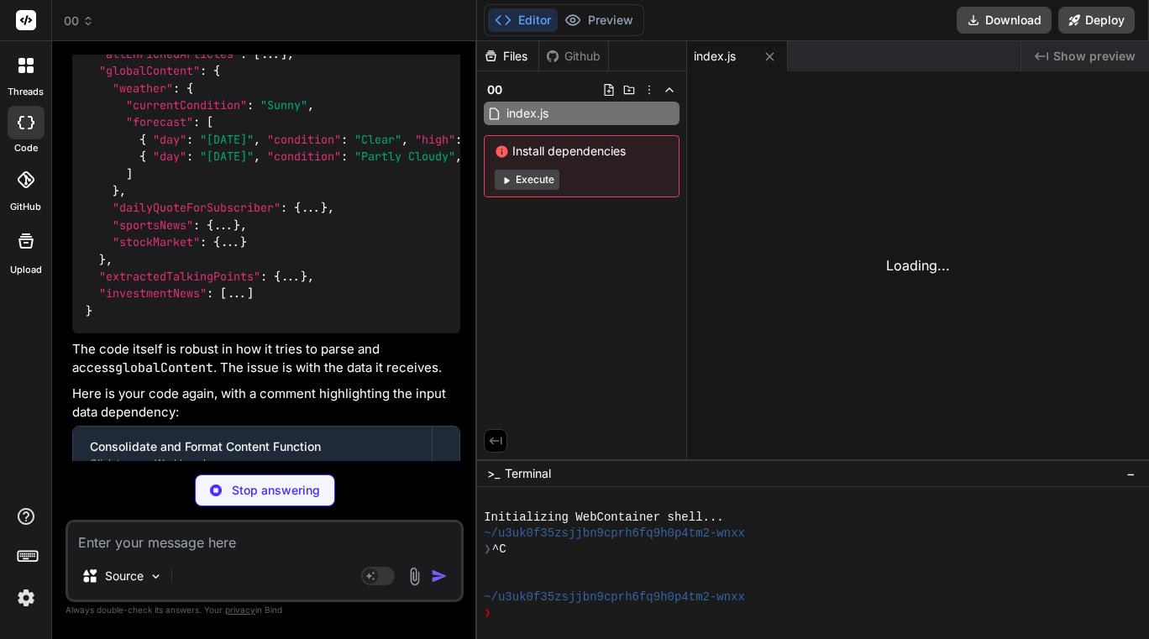
scroll to position [5542, 0]
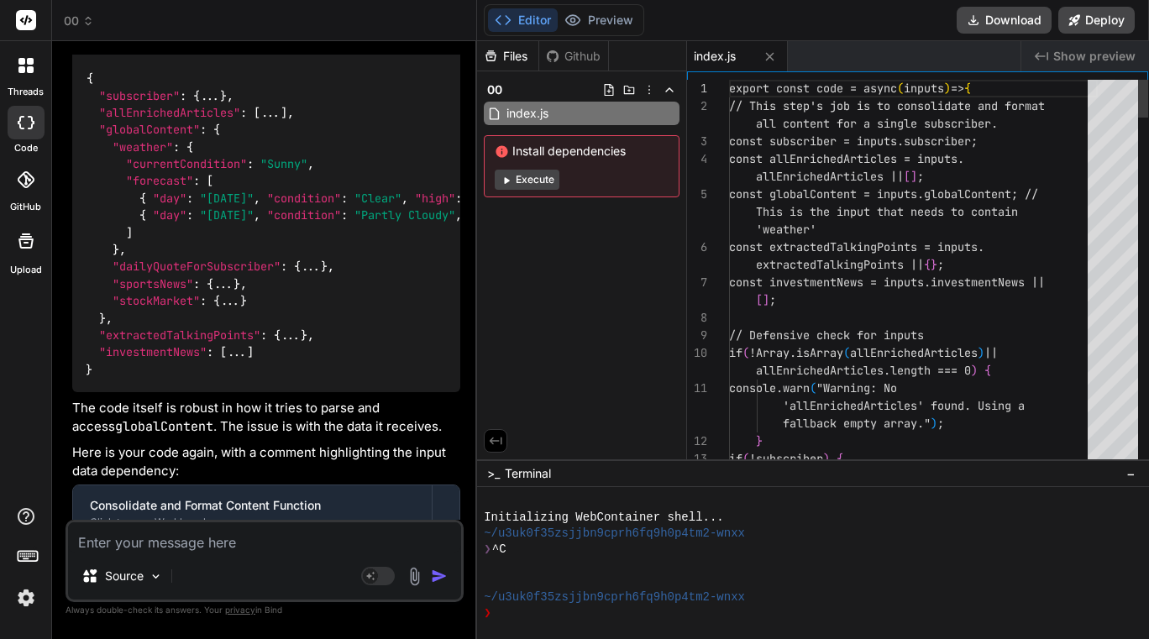
type textarea "x"
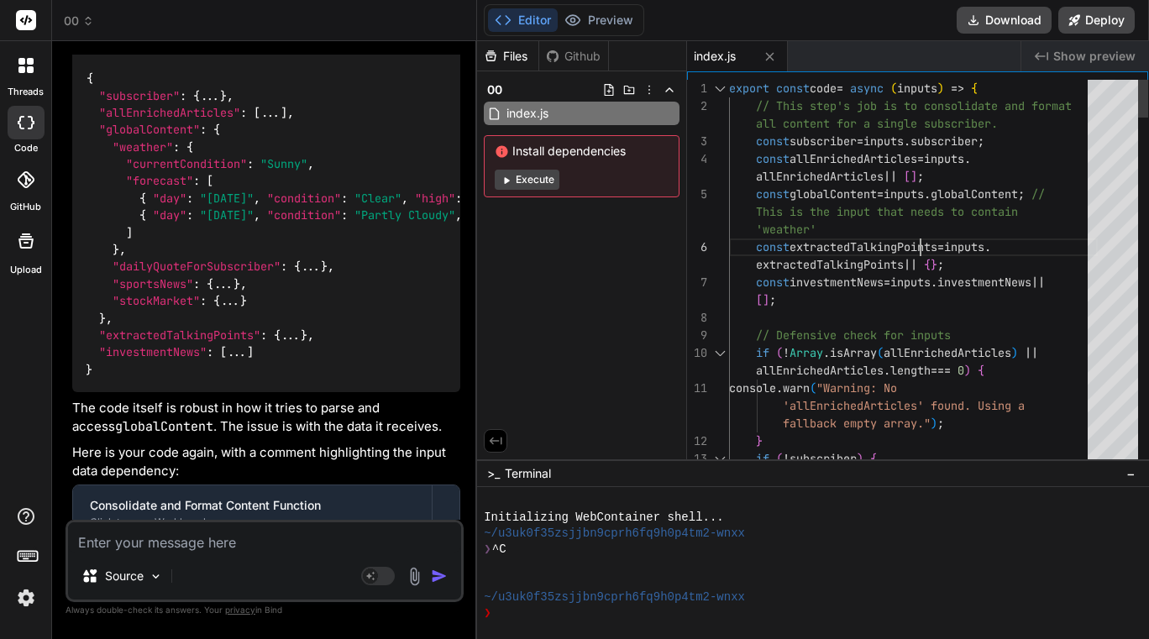
scroll to position [0, 0]
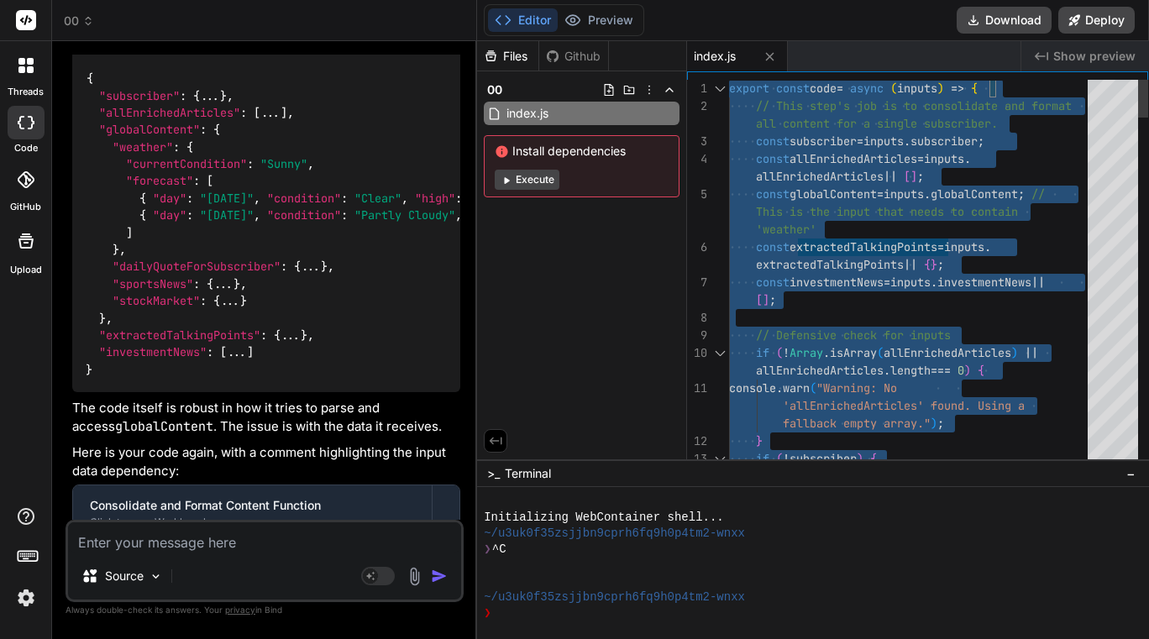
type textarea "export const code = async (inputs) => { // This step's job is to consolidate an…"
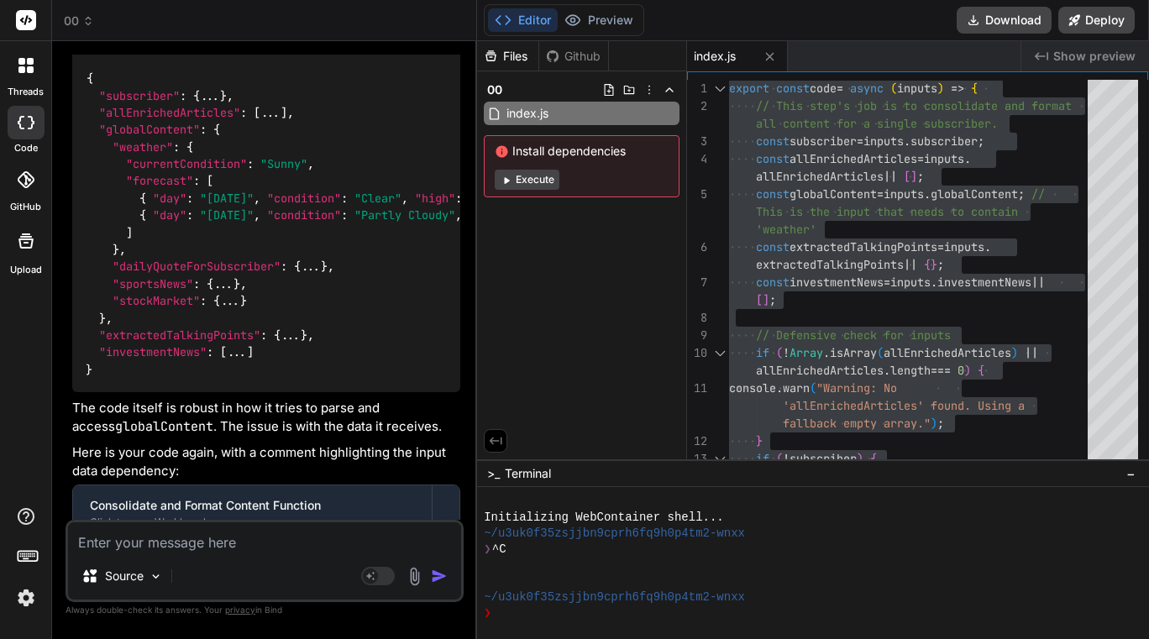
click at [190, 531] on textarea at bounding box center [264, 538] width 393 height 30
type textarea "h"
type textarea "x"
type textarea "he"
type textarea "x"
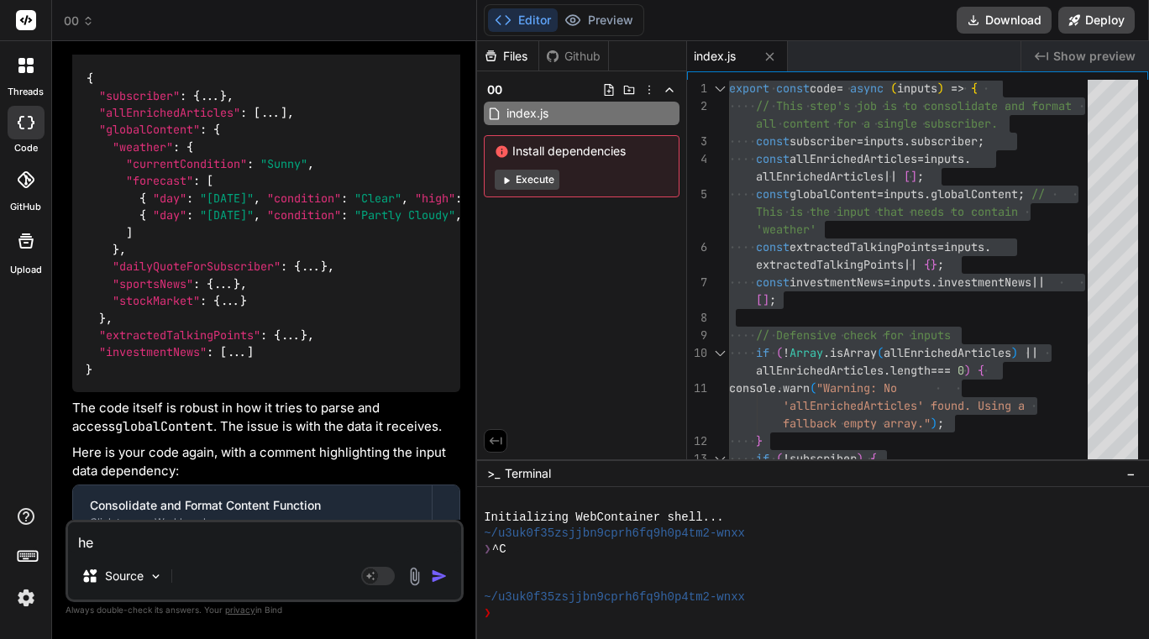
type textarea "her"
type textarea "x"
type textarea "here"
type textarea "x"
type textarea "heres"
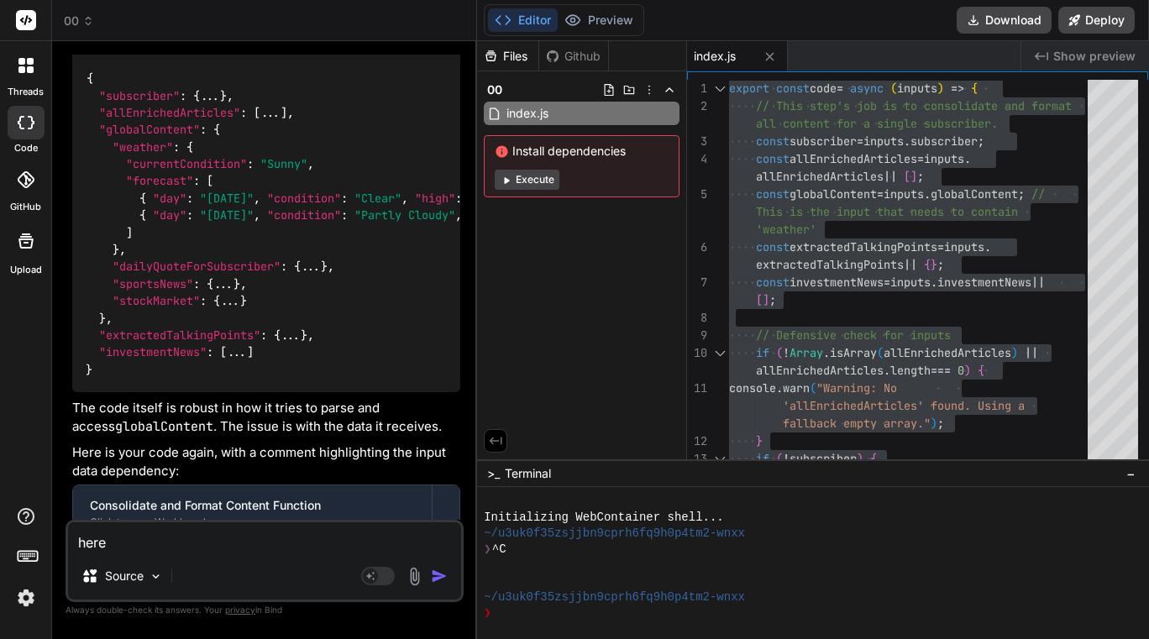
type textarea "x"
type textarea "heres"
type textarea "x"
type textarea "heres t"
type textarea "x"
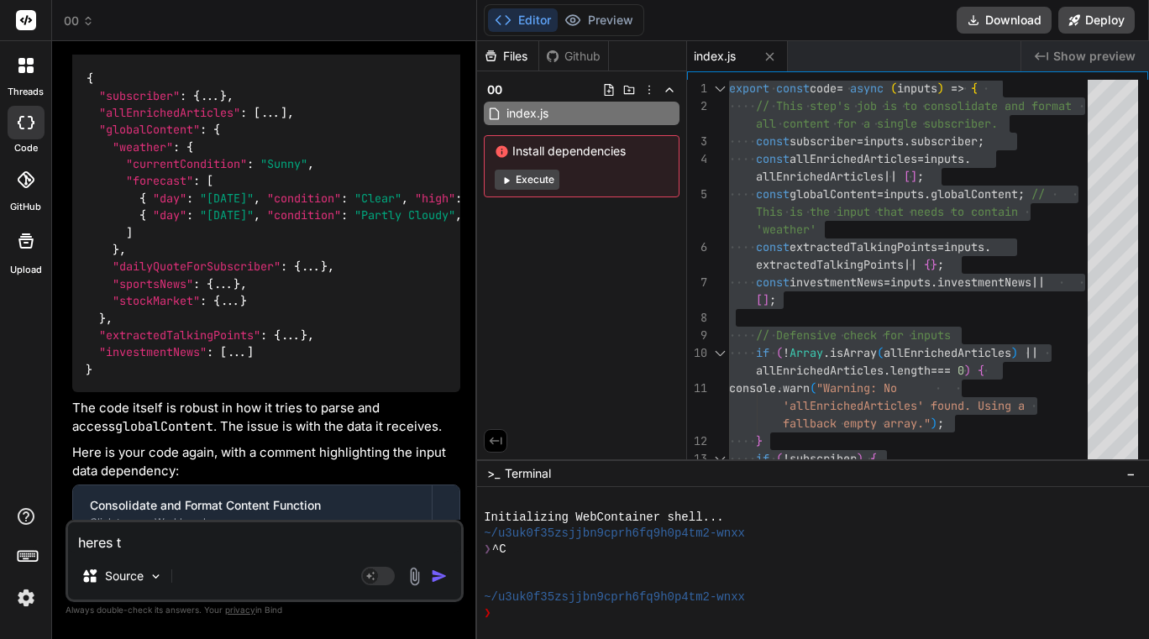
type textarea "heres th"
type textarea "x"
type textarea "heres the"
type textarea "x"
type textarea "heres the"
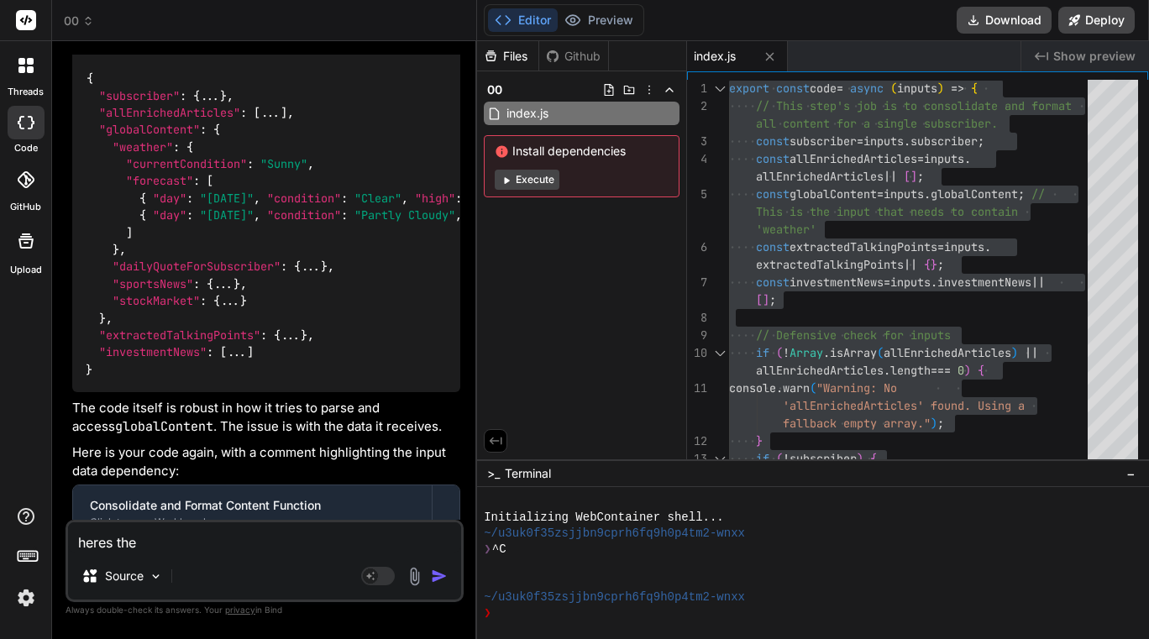
type textarea "x"
type textarea "heres the v"
type textarea "x"
type textarea "heres the va"
type textarea "x"
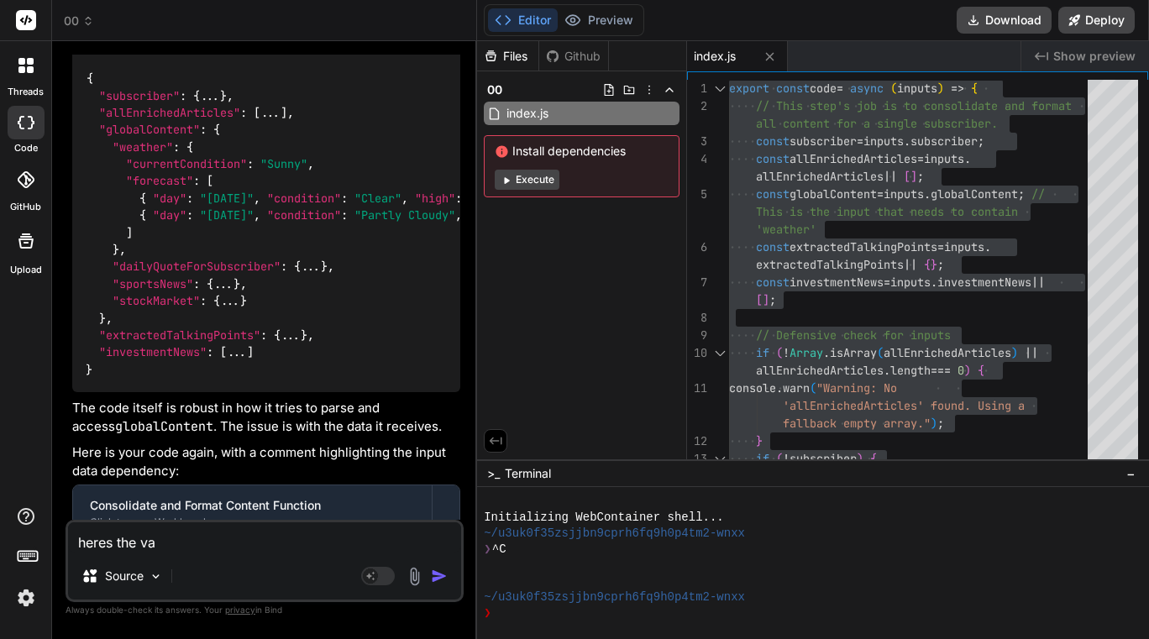
type textarea "heres the var"
type textarea "x"
type textarea "heres the vari"
type textarea "x"
type textarea "heres the varia"
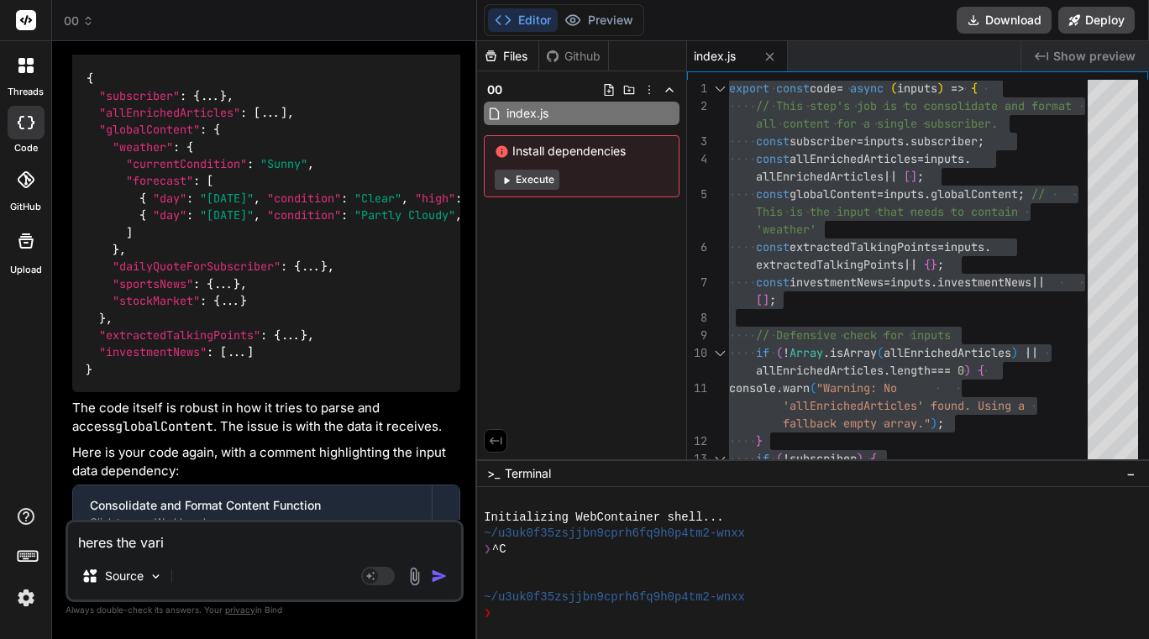
type textarea "x"
type textarea "heres the variab"
type textarea "x"
type textarea "heres the variabl"
type textarea "x"
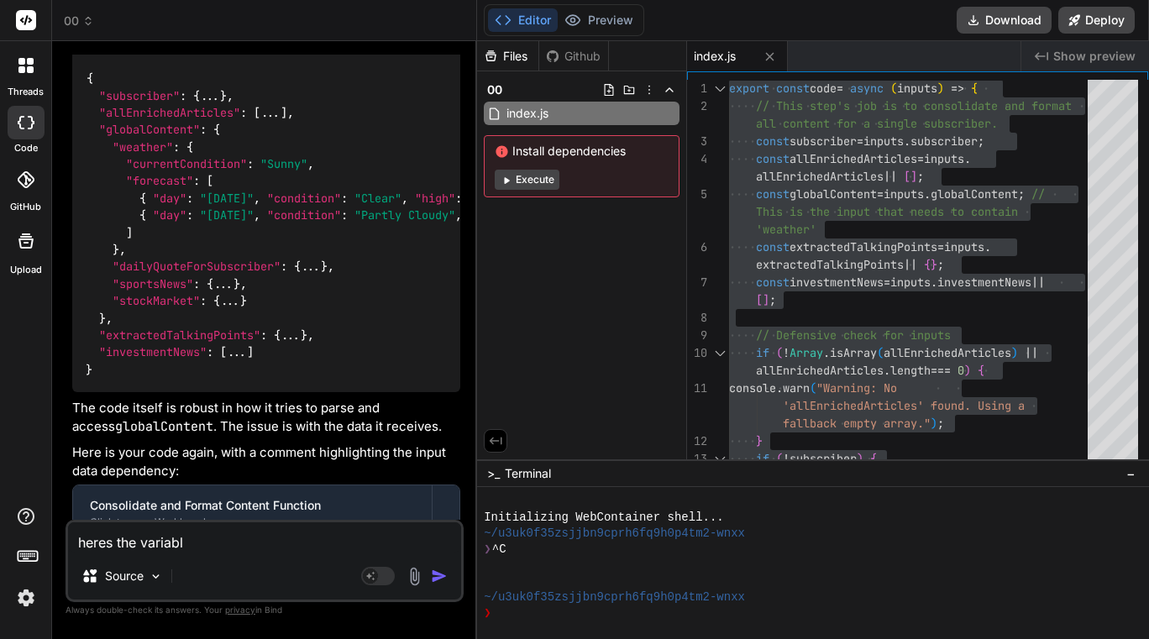
type textarea "heres the variable"
type textarea "x"
type textarea "heres the variable"
type textarea "x"
type textarea "heres the variable i"
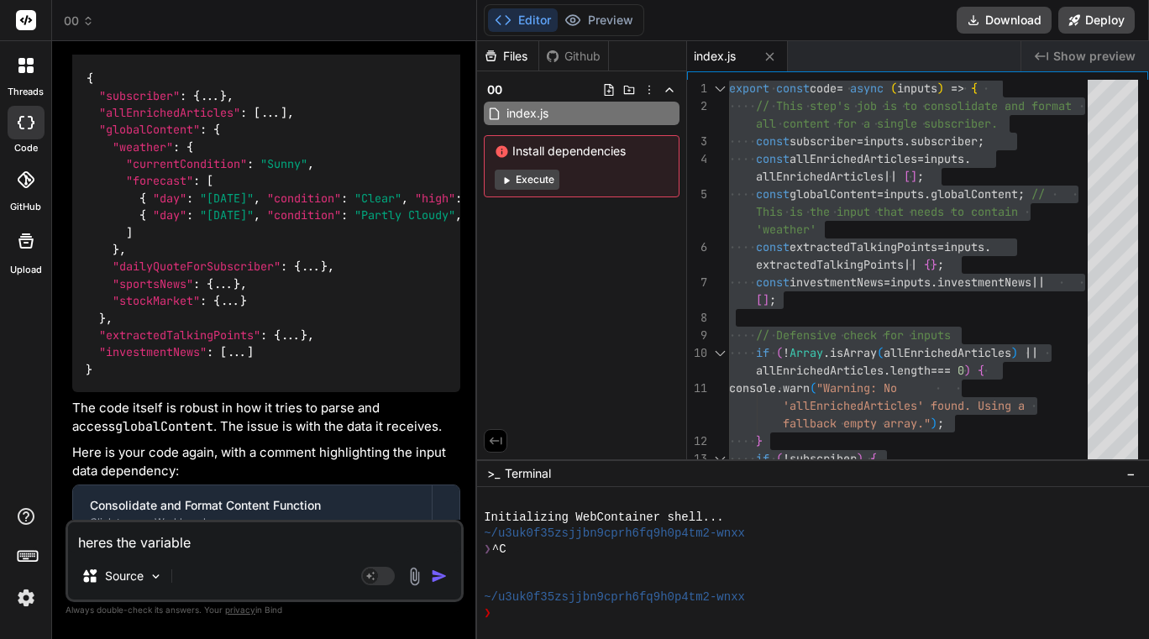
type textarea "x"
type textarea "heres the variable in"
type textarea "x"
type textarea "heres the variable inp"
type textarea "x"
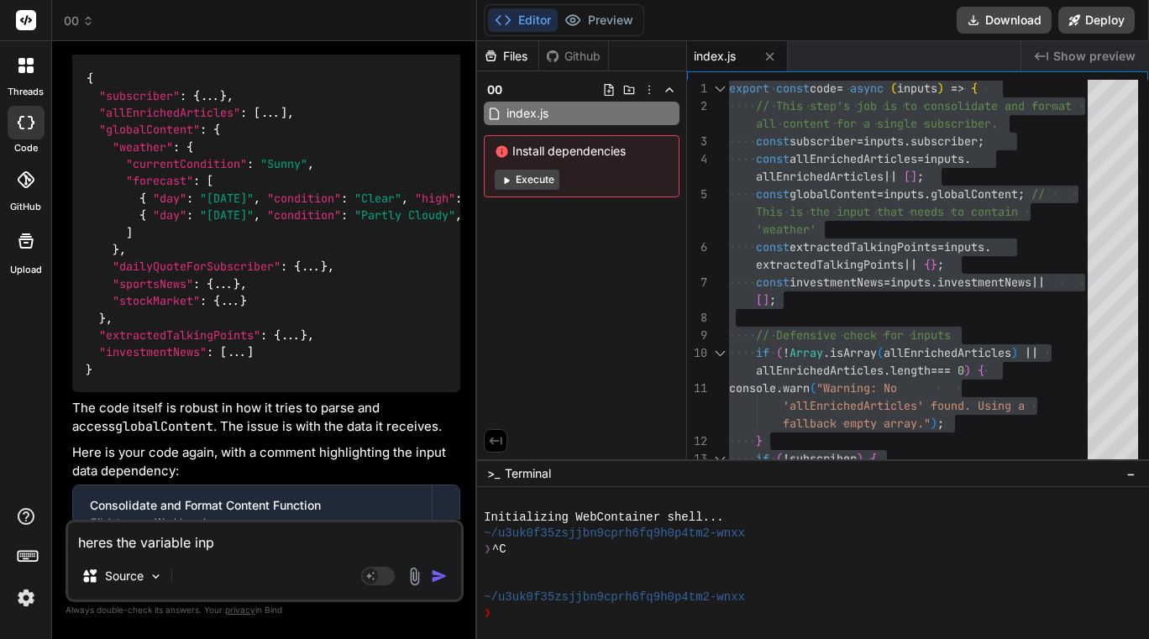
type textarea "heres the variable inpu"
type textarea "x"
type textarea "heres the variable input"
type textarea "x"
type textarea "heres the variable input"
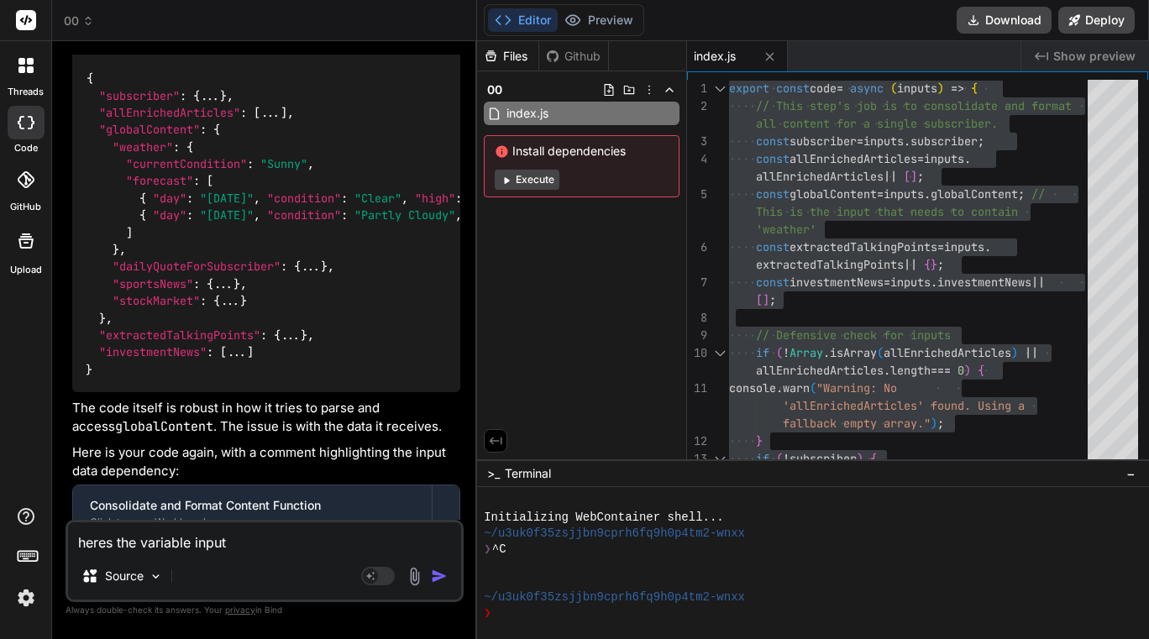
type textarea "x"
type textarea "heres the variable input t"
type textarea "x"
type textarea "heres the variable input th"
type textarea "x"
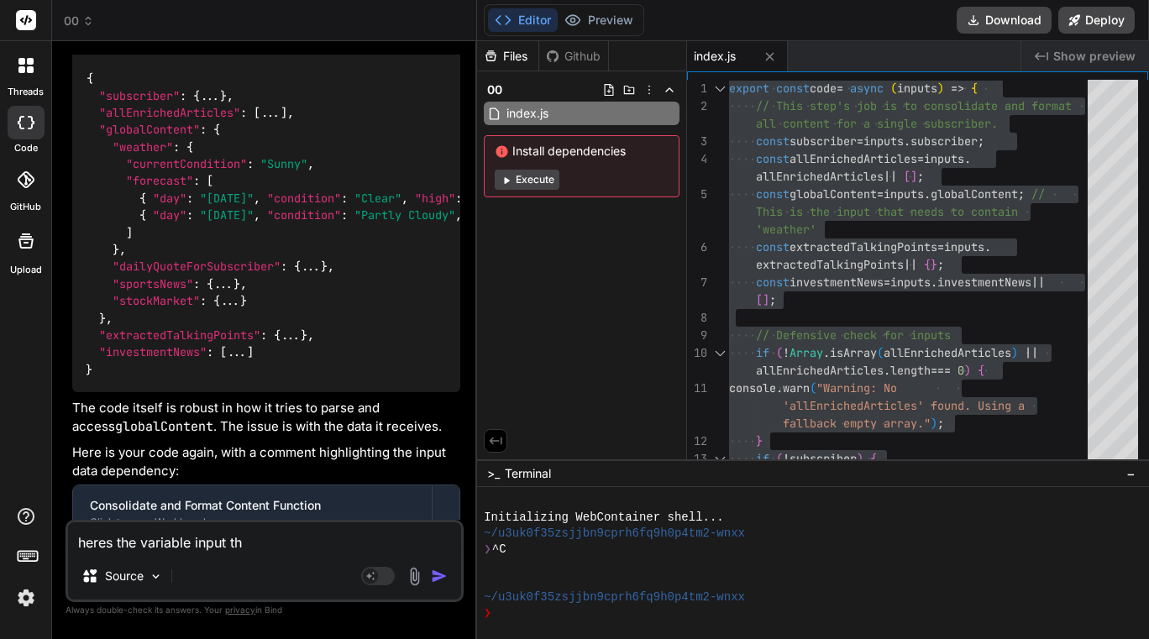
type textarea "heres the variable input tha"
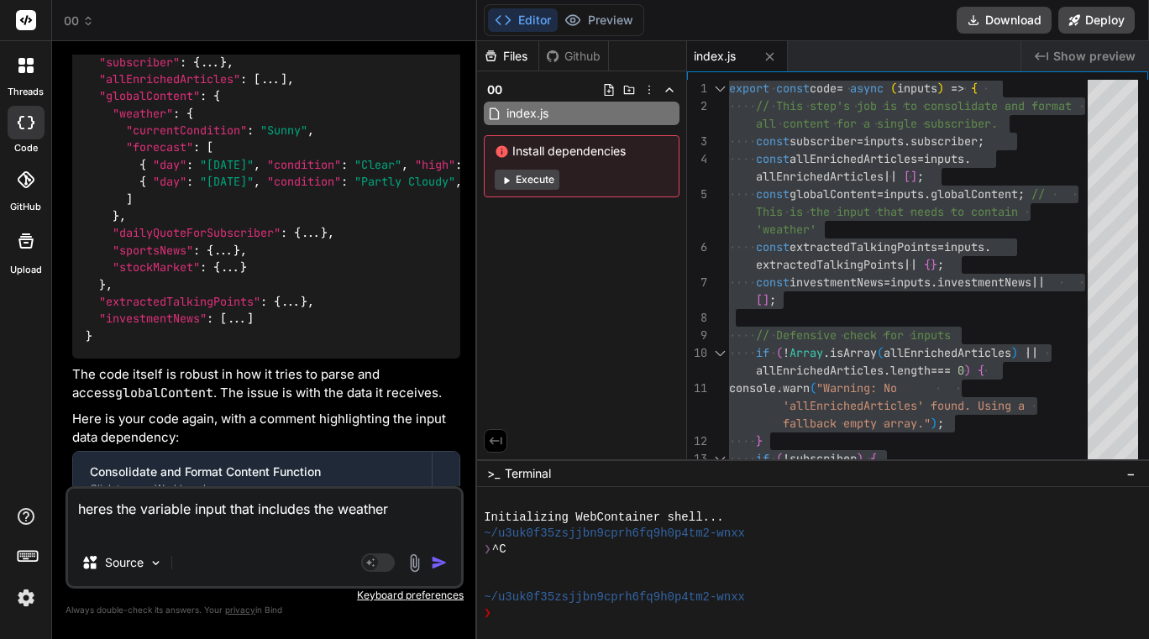
scroll to position [5595, 0]
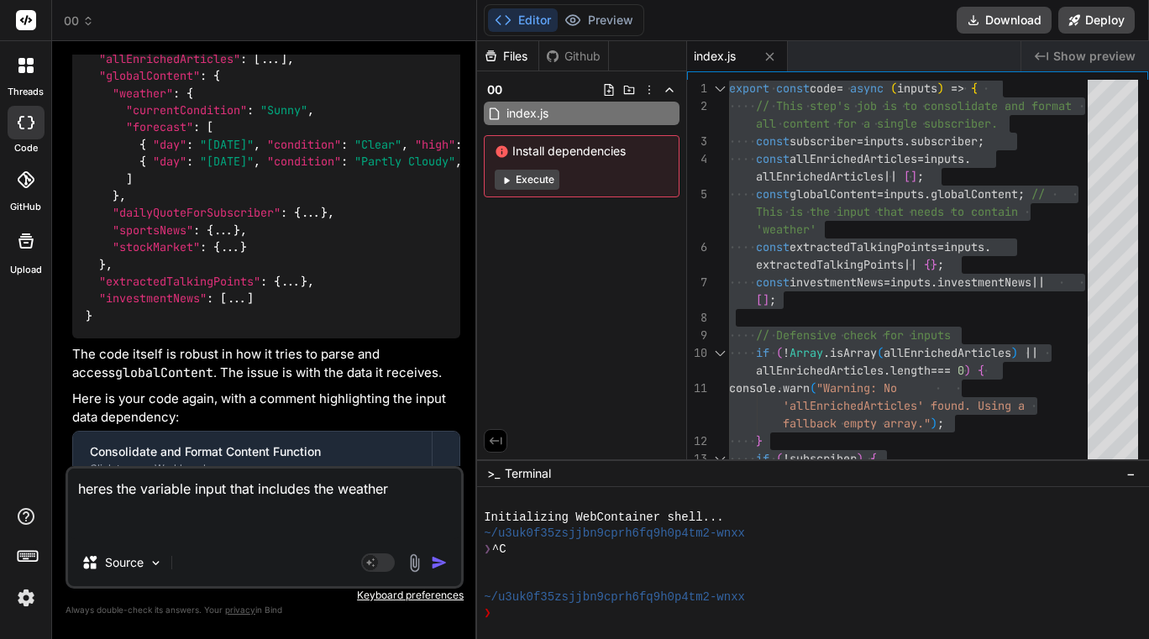
paste textarea "{ "normalizedOutput": { "dailyQuoteForSubscriber": { "quoteText": "You've gotta…"
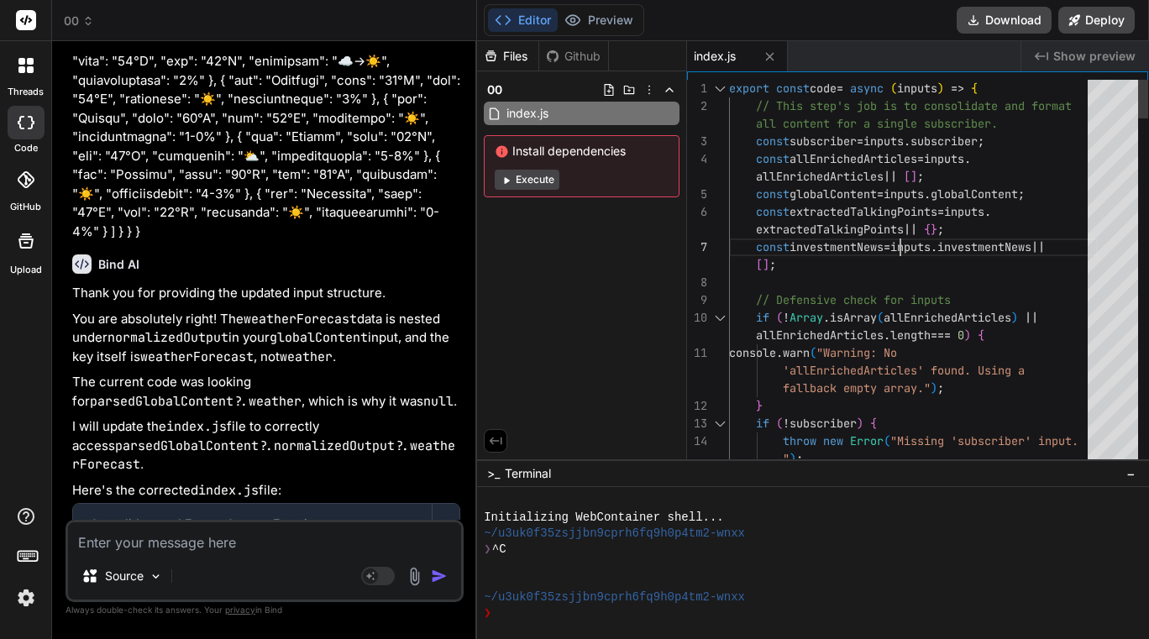
scroll to position [0, 0]
